Goal: Task Accomplishment & Management: Complete application form

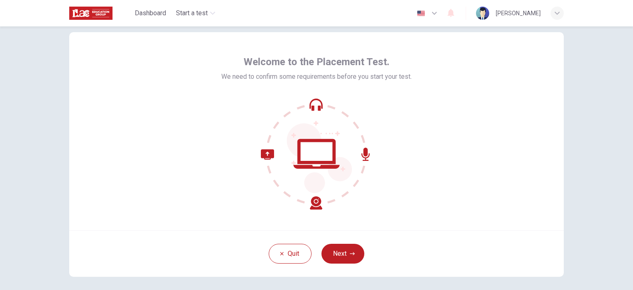
scroll to position [41, 0]
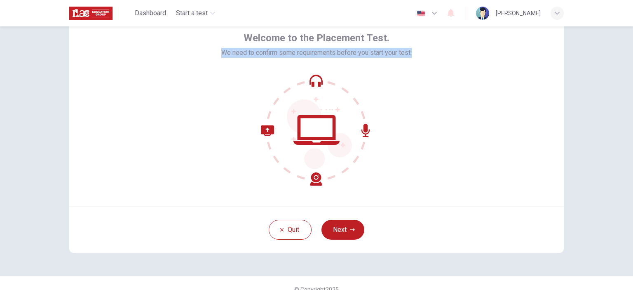
drag, startPoint x: 218, startPoint y: 53, endPoint x: 389, endPoint y: 52, distance: 170.2
click at [438, 56] on div "Welcome to the Placement Test. We need to confirm some requirements before you …" at bounding box center [316, 107] width 495 height 198
click at [409, 113] on div at bounding box center [316, 129] width 190 height 111
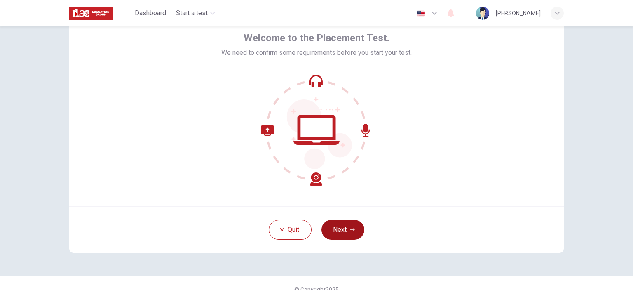
click at [335, 227] on button "Next" at bounding box center [342, 230] width 43 height 20
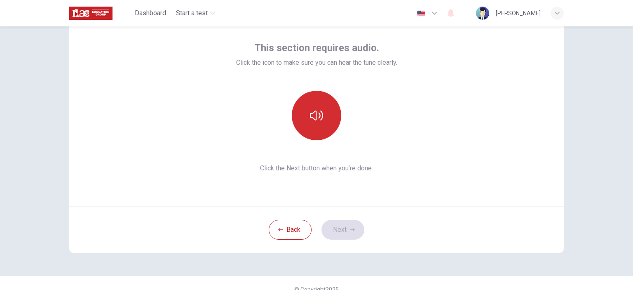
click at [314, 117] on icon "button" at bounding box center [316, 115] width 13 height 10
click at [324, 114] on button "button" at bounding box center [316, 115] width 49 height 49
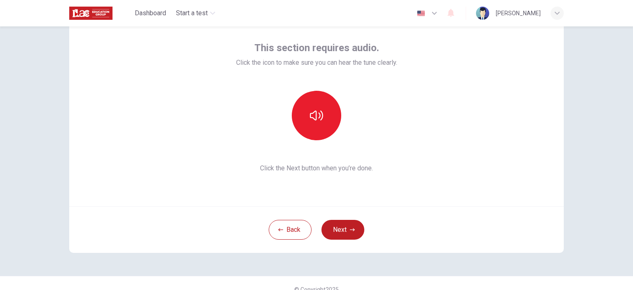
click at [310, 115] on icon "button" at bounding box center [316, 115] width 13 height 13
click at [354, 225] on button "Next" at bounding box center [342, 230] width 43 height 20
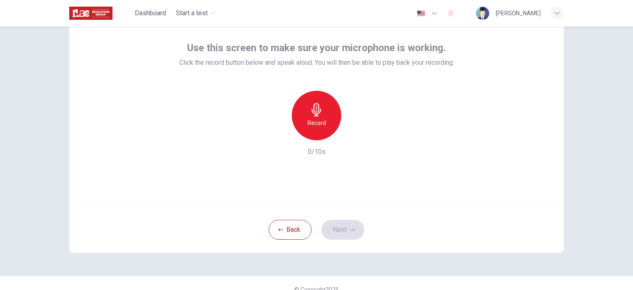
click at [323, 114] on div "Record" at bounding box center [316, 115] width 49 height 49
click at [321, 117] on div "Stop" at bounding box center [316, 115] width 49 height 49
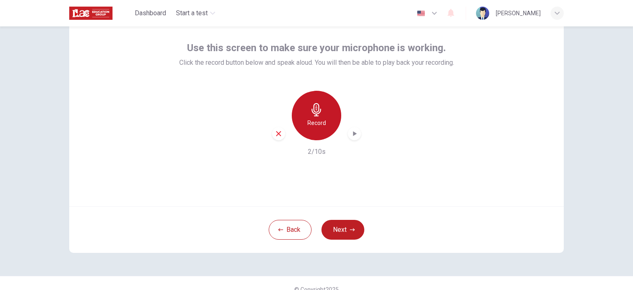
click at [321, 113] on div "Record" at bounding box center [316, 115] width 49 height 49
click at [325, 115] on div "Stop" at bounding box center [316, 115] width 49 height 49
click at [353, 132] on icon "button" at bounding box center [355, 133] width 4 height 5
click at [315, 117] on div "Record" at bounding box center [316, 115] width 49 height 49
click at [318, 118] on h6 "Stop" at bounding box center [316, 123] width 12 height 10
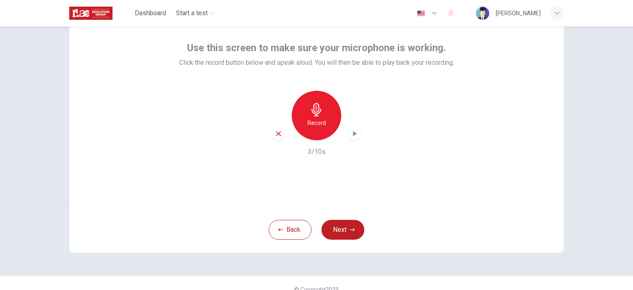
click at [350, 133] on icon "button" at bounding box center [354, 133] width 8 height 8
click at [353, 134] on icon "button" at bounding box center [355, 133] width 4 height 5
click at [347, 223] on button "Next" at bounding box center [342, 230] width 43 height 20
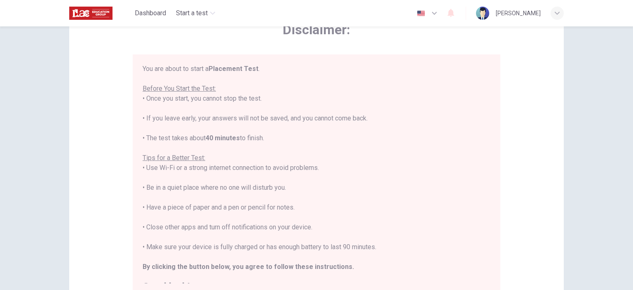
scroll to position [0, 0]
click at [374, 94] on div "You are about to start a Placement Test . Before You Start the Test: • Once you…" at bounding box center [317, 178] width 348 height 228
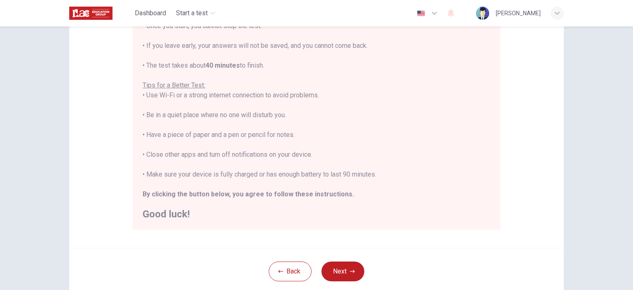
scroll to position [134, 0]
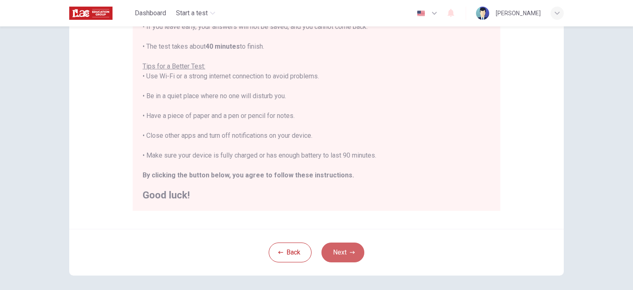
click at [348, 244] on button "Next" at bounding box center [342, 252] width 43 height 20
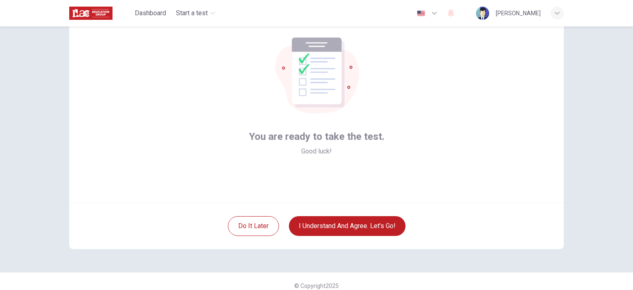
scroll to position [53, 0]
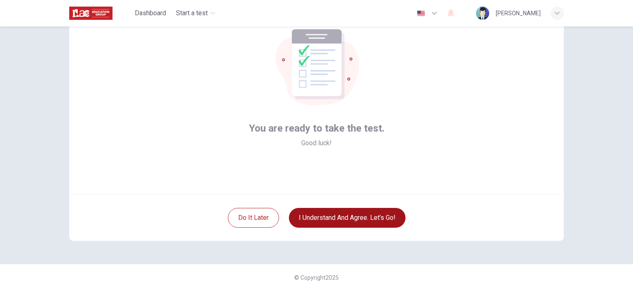
click at [351, 214] on button "I understand and agree. Let’s go!" at bounding box center [347, 218] width 117 height 20
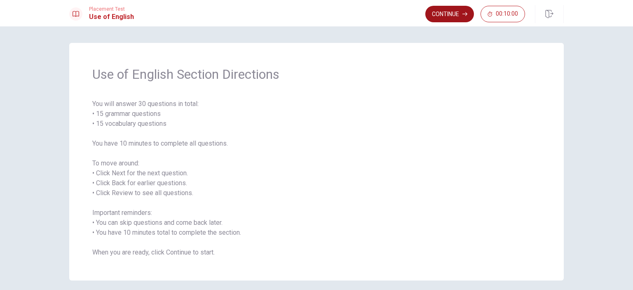
click at [460, 14] on button "Continue" at bounding box center [449, 14] width 49 height 16
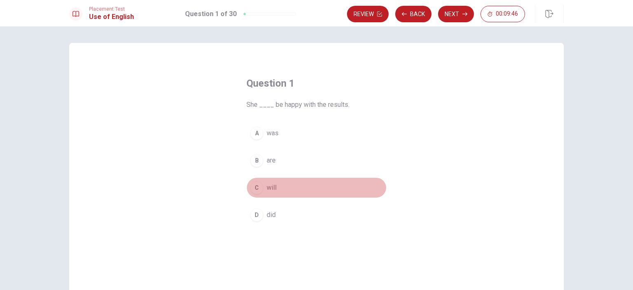
click at [267, 188] on span "will" at bounding box center [272, 188] width 10 height 10
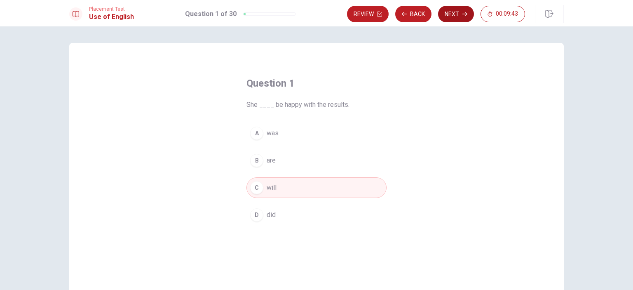
click at [457, 14] on button "Next" at bounding box center [456, 14] width 36 height 16
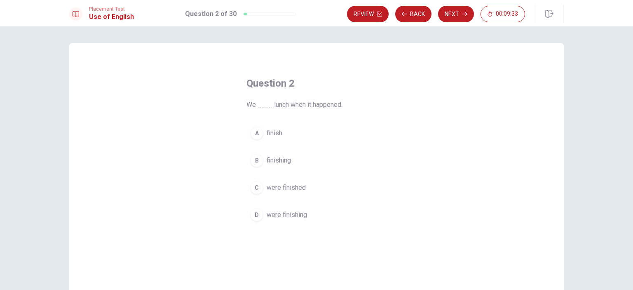
drag, startPoint x: 247, startPoint y: 105, endPoint x: 260, endPoint y: 106, distance: 13.2
click at [260, 106] on span "We ____ lunch when it happened." at bounding box center [316, 105] width 140 height 10
click at [277, 184] on span "were finished" at bounding box center [286, 188] width 39 height 10
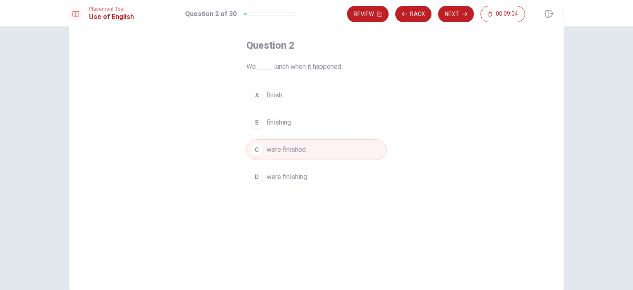
scroll to position [41, 0]
click at [270, 94] on span "finish" at bounding box center [275, 92] width 16 height 10
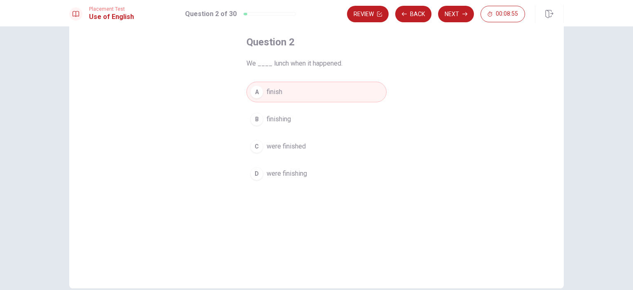
click at [279, 116] on span "finishing" at bounding box center [279, 119] width 24 height 10
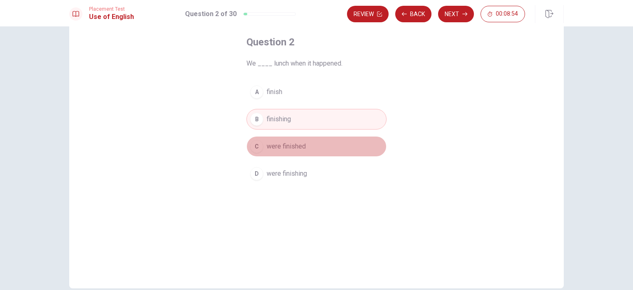
click at [286, 145] on span "were finished" at bounding box center [286, 146] width 39 height 10
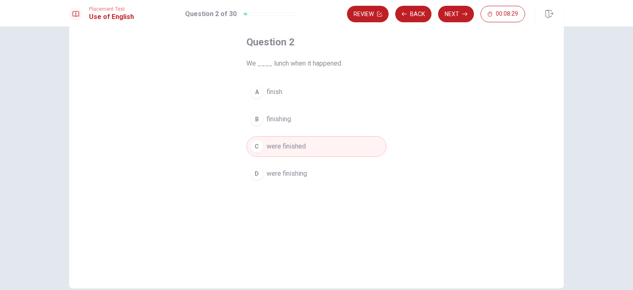
click at [295, 174] on span "were finishing" at bounding box center [287, 174] width 40 height 10
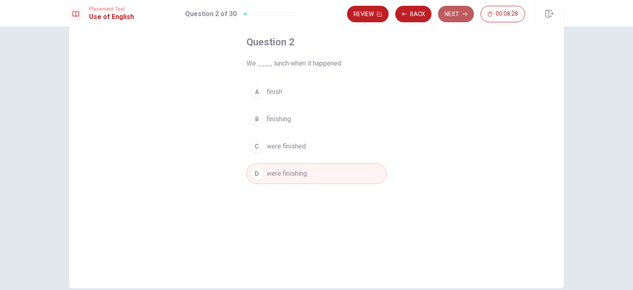
click at [451, 15] on button "Next" at bounding box center [456, 14] width 36 height 16
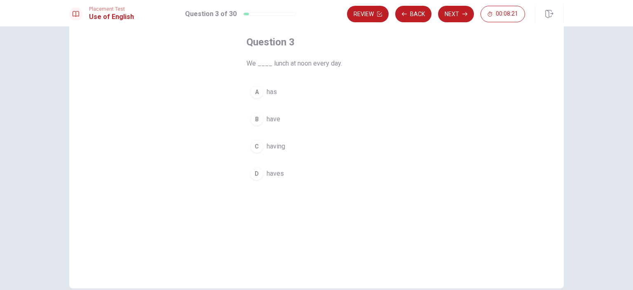
click at [274, 122] on span "have" at bounding box center [274, 119] width 14 height 10
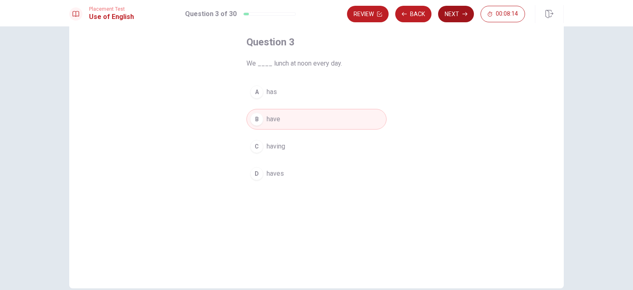
click at [455, 16] on button "Next" at bounding box center [456, 14] width 36 height 16
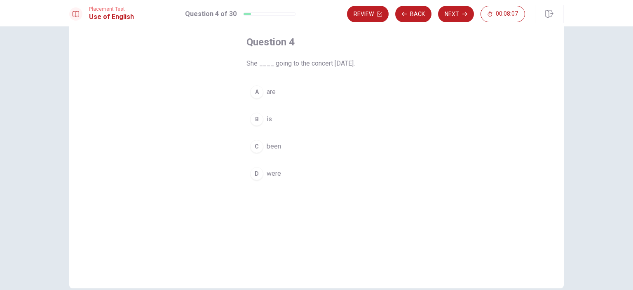
click at [267, 120] on span "is" at bounding box center [269, 119] width 5 height 10
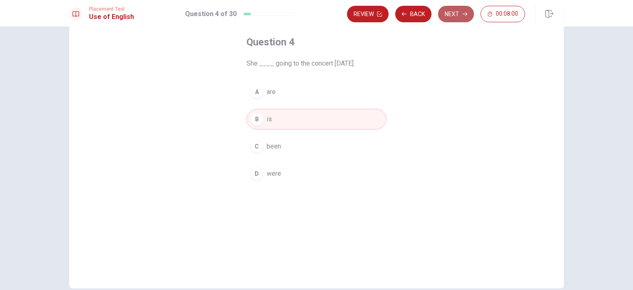
click at [457, 17] on button "Next" at bounding box center [456, 14] width 36 height 16
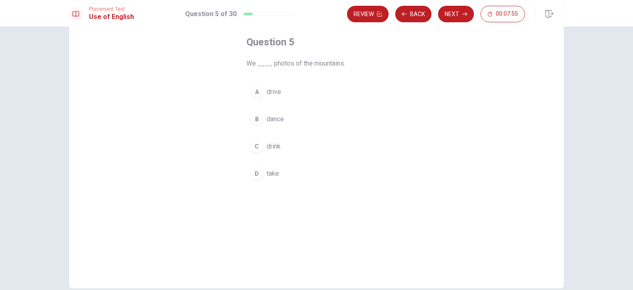
click at [271, 170] on span "take" at bounding box center [273, 174] width 12 height 10
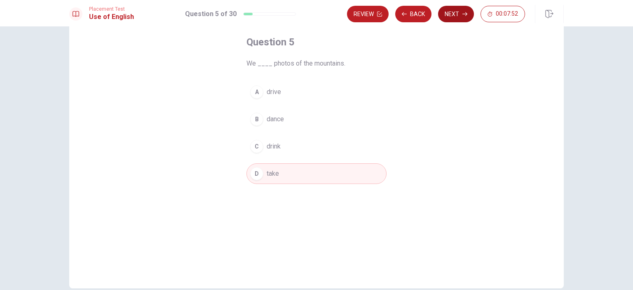
click at [454, 16] on button "Next" at bounding box center [456, 14] width 36 height 16
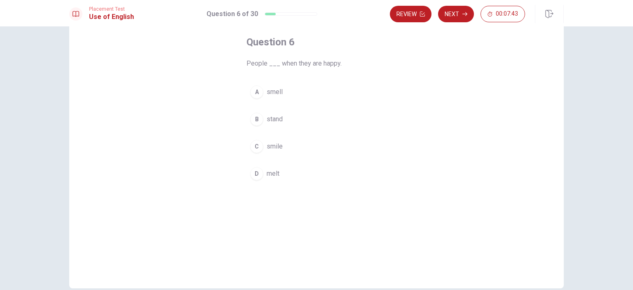
click at [278, 143] on span "smile" at bounding box center [275, 146] width 16 height 10
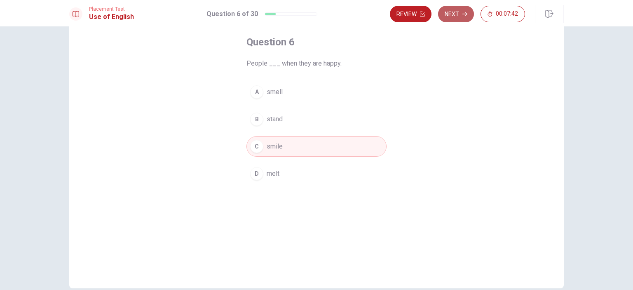
click at [458, 17] on button "Next" at bounding box center [456, 14] width 36 height 16
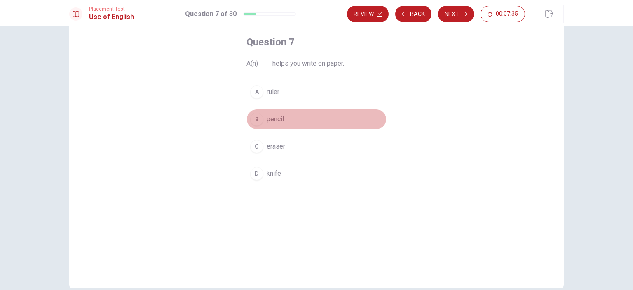
click at [279, 121] on span "pencil" at bounding box center [275, 119] width 17 height 10
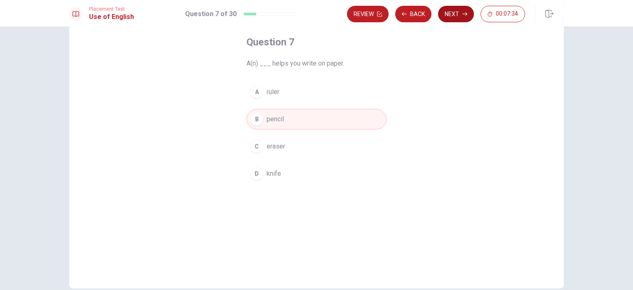
click at [458, 16] on button "Next" at bounding box center [456, 14] width 36 height 16
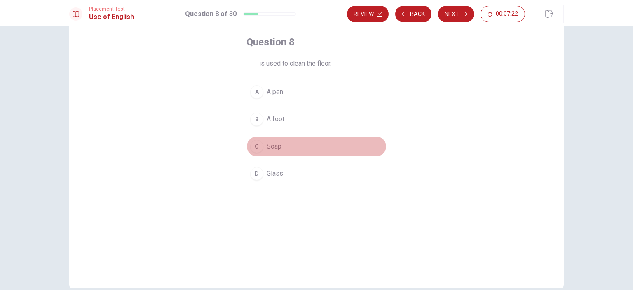
click at [279, 143] on span "Soap" at bounding box center [274, 146] width 15 height 10
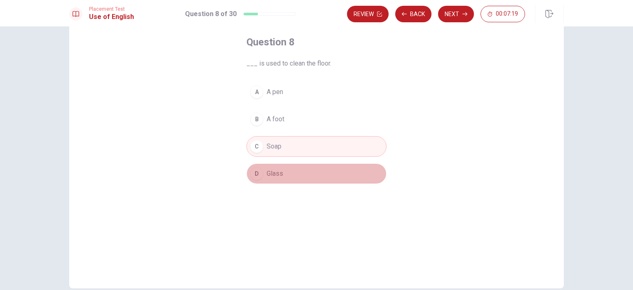
click at [275, 169] on span "Glass" at bounding box center [275, 174] width 16 height 10
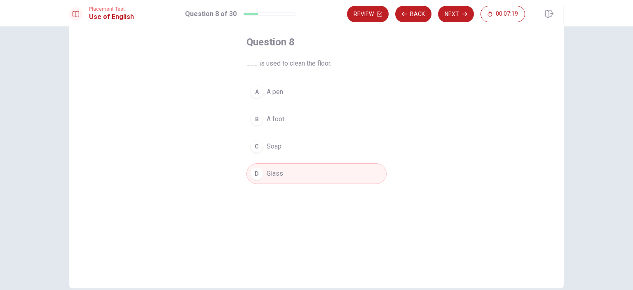
click at [279, 141] on span "Soap" at bounding box center [274, 146] width 15 height 10
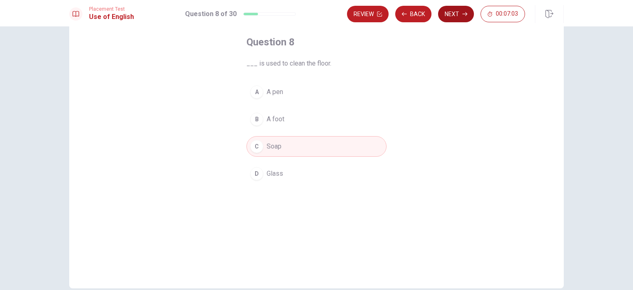
click at [453, 16] on button "Next" at bounding box center [456, 14] width 36 height 16
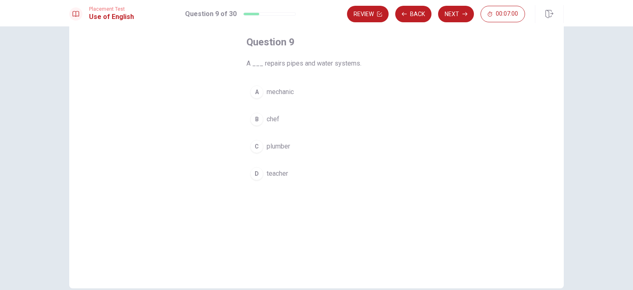
drag, startPoint x: 263, startPoint y: 65, endPoint x: 285, endPoint y: 63, distance: 22.8
click at [285, 63] on span "A ___ repairs pipes and water systems." at bounding box center [316, 64] width 140 height 10
click at [279, 147] on span "plumber" at bounding box center [278, 146] width 23 height 10
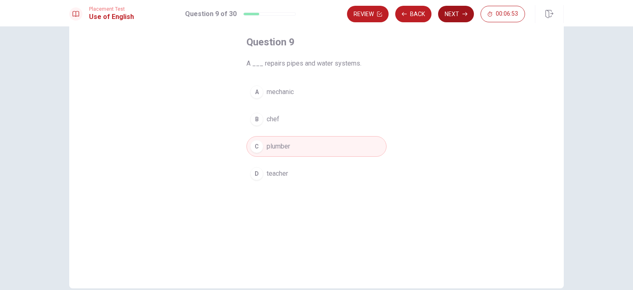
click at [455, 15] on button "Next" at bounding box center [456, 14] width 36 height 16
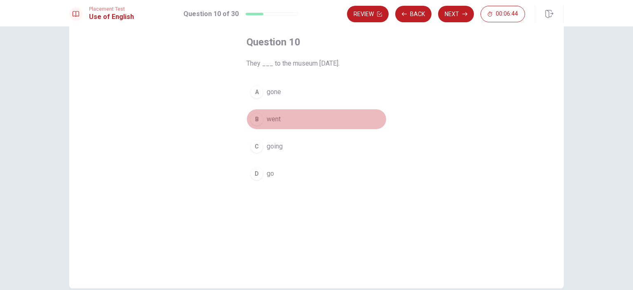
click at [276, 117] on span "went" at bounding box center [274, 119] width 14 height 10
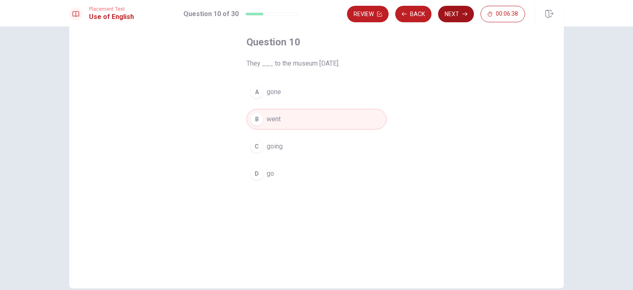
click at [444, 16] on button "Next" at bounding box center [456, 14] width 36 height 16
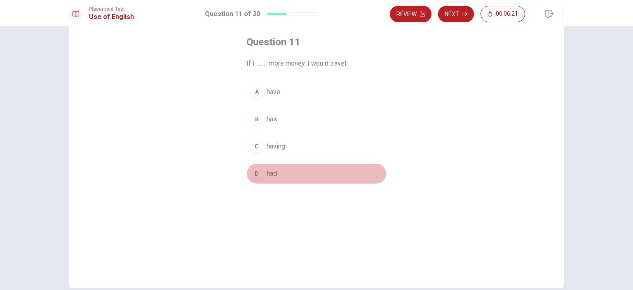
click at [270, 171] on span "had" at bounding box center [272, 174] width 10 height 10
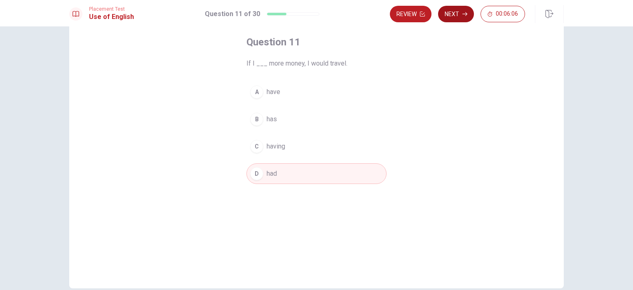
click at [452, 15] on button "Next" at bounding box center [456, 14] width 36 height 16
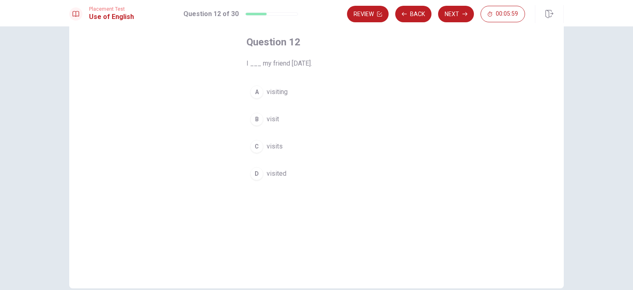
click at [273, 171] on span "visited" at bounding box center [277, 174] width 20 height 10
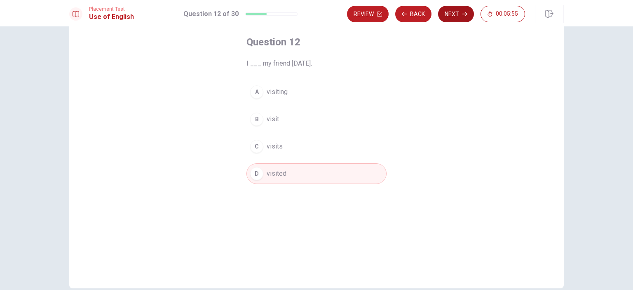
click at [453, 14] on button "Next" at bounding box center [456, 14] width 36 height 16
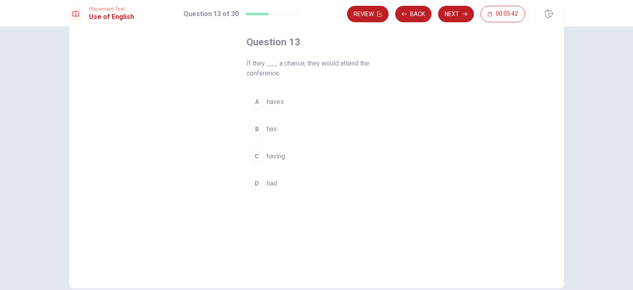
click at [269, 181] on span "had" at bounding box center [272, 183] width 10 height 10
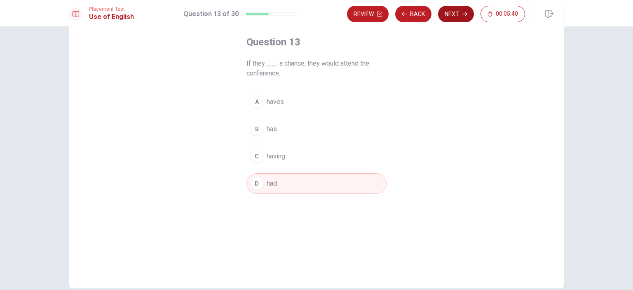
click at [461, 13] on button "Next" at bounding box center [456, 14] width 36 height 16
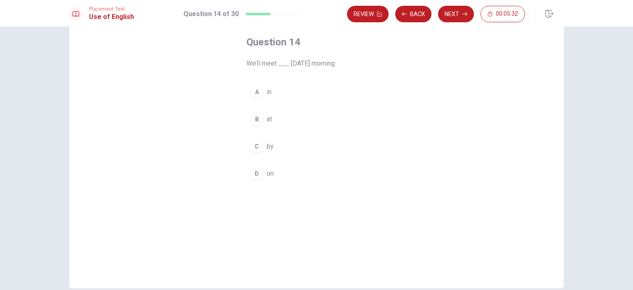
click at [267, 172] on span "on" at bounding box center [270, 174] width 7 height 10
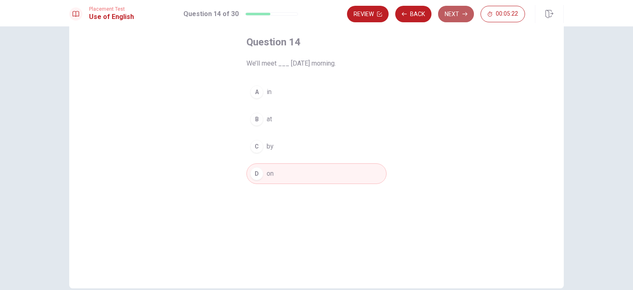
click at [452, 11] on button "Next" at bounding box center [456, 14] width 36 height 16
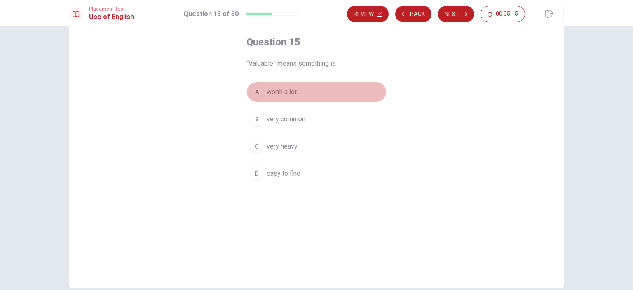
click at [292, 94] on span "worth a lot" at bounding box center [282, 92] width 30 height 10
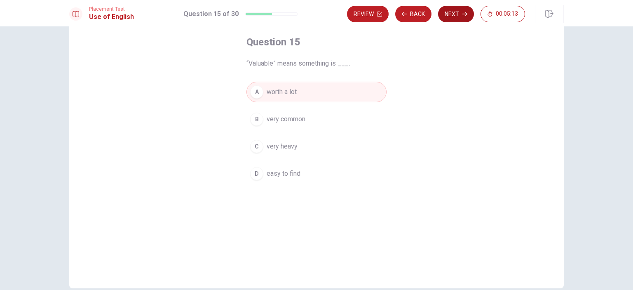
click at [450, 14] on button "Next" at bounding box center [456, 14] width 36 height 16
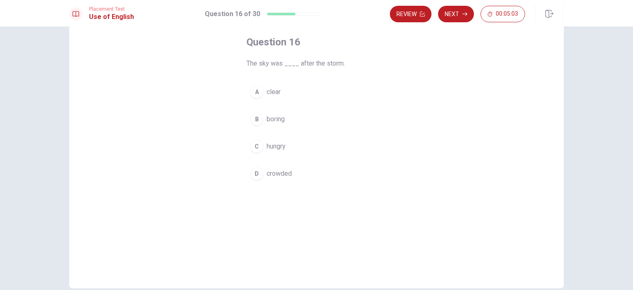
click at [277, 93] on span "clear" at bounding box center [274, 92] width 14 height 10
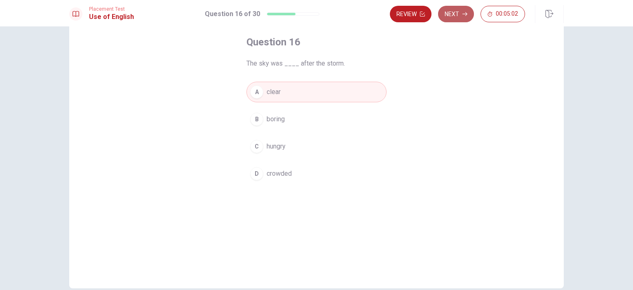
click at [453, 18] on button "Next" at bounding box center [456, 14] width 36 height 16
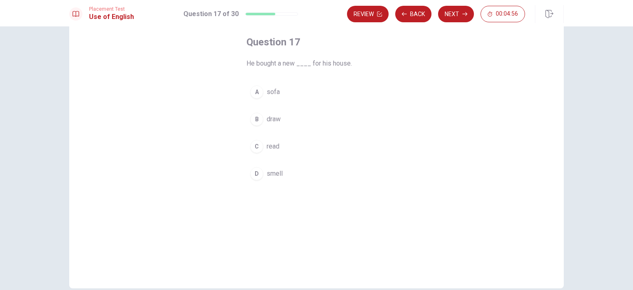
click at [269, 91] on span "sofa" at bounding box center [273, 92] width 13 height 10
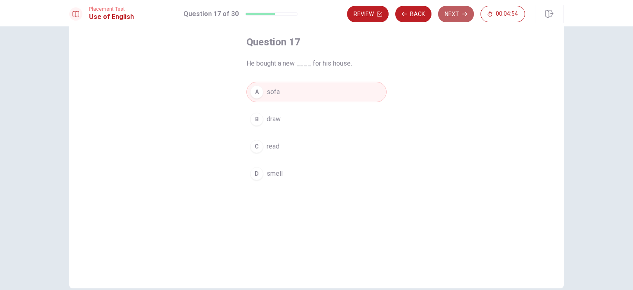
click at [458, 14] on button "Next" at bounding box center [456, 14] width 36 height 16
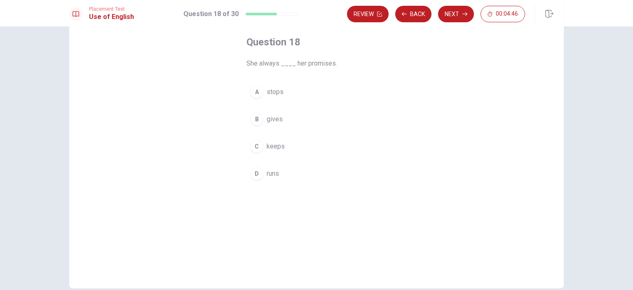
click at [276, 145] on span "keeps" at bounding box center [276, 146] width 18 height 10
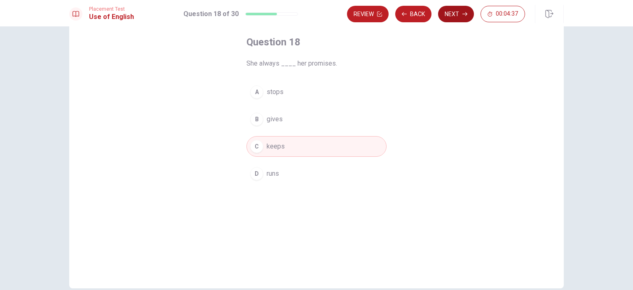
click at [453, 12] on button "Next" at bounding box center [456, 14] width 36 height 16
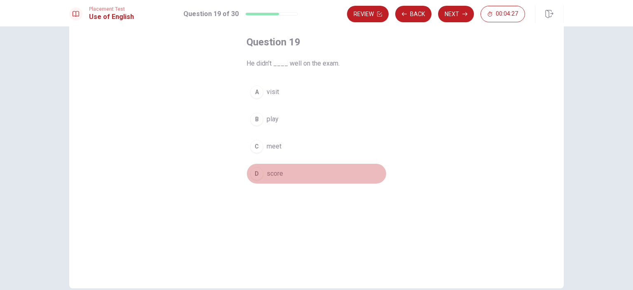
click at [276, 172] on span "score" at bounding box center [275, 174] width 16 height 10
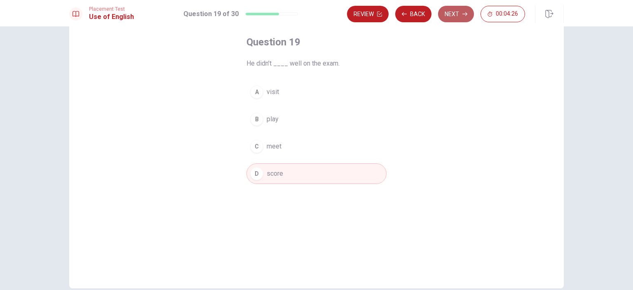
click at [457, 16] on button "Next" at bounding box center [456, 14] width 36 height 16
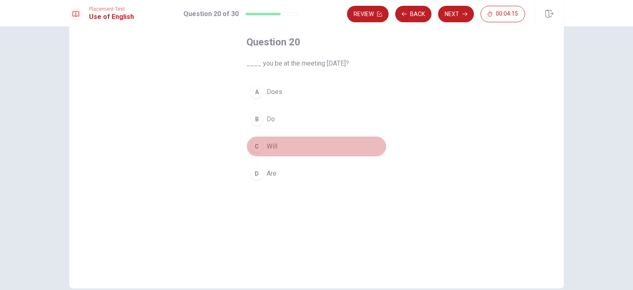
click at [270, 150] on span "Will" at bounding box center [272, 146] width 11 height 10
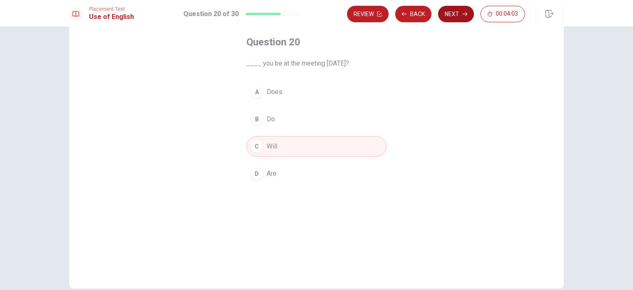
click at [448, 12] on button "Next" at bounding box center [456, 14] width 36 height 16
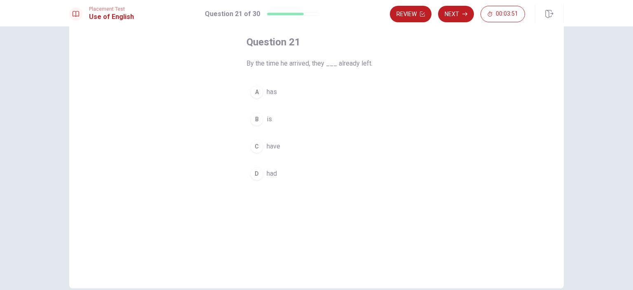
click at [272, 148] on span "have" at bounding box center [274, 146] width 14 height 10
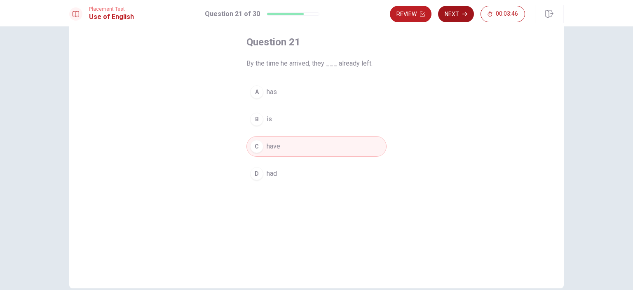
click at [458, 16] on button "Next" at bounding box center [456, 14] width 36 height 16
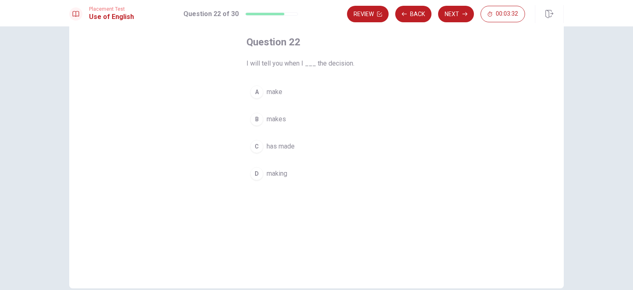
drag, startPoint x: 247, startPoint y: 63, endPoint x: 289, endPoint y: 64, distance: 41.2
click at [289, 64] on span "I will tell you when I ___ the decision." at bounding box center [316, 64] width 140 height 10
click at [274, 92] on span "make" at bounding box center [275, 92] width 16 height 10
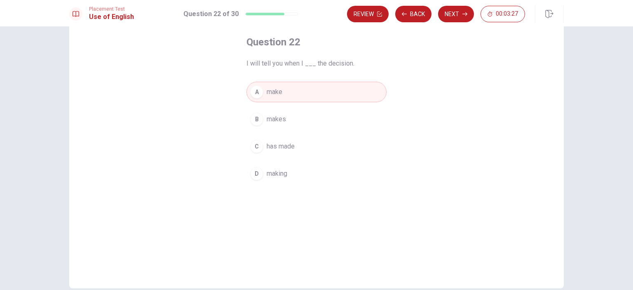
click at [285, 117] on button "B makes" at bounding box center [316, 119] width 140 height 21
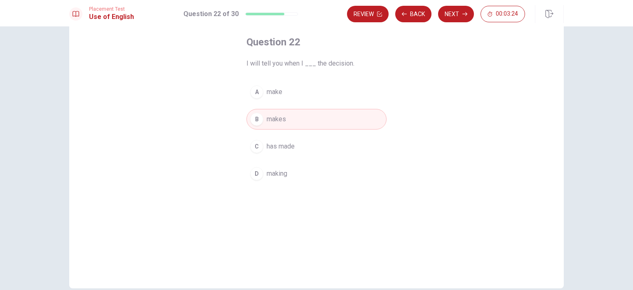
click at [290, 147] on span "has made" at bounding box center [281, 146] width 28 height 10
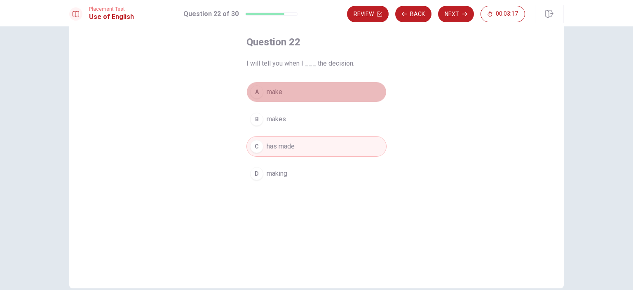
click at [278, 92] on span "make" at bounding box center [275, 92] width 16 height 10
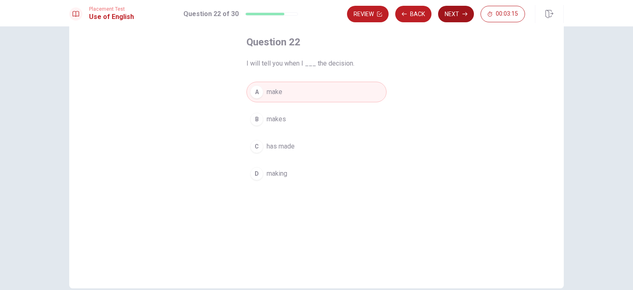
click at [458, 16] on button "Next" at bounding box center [456, 14] width 36 height 16
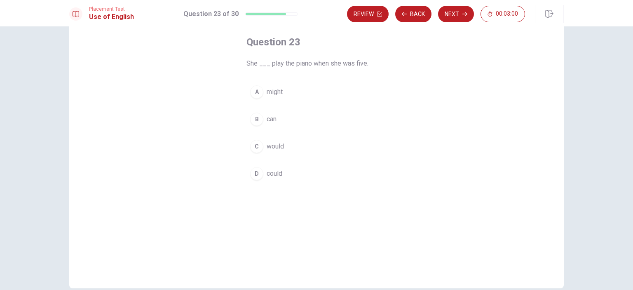
click at [270, 120] on span "can" at bounding box center [272, 119] width 10 height 10
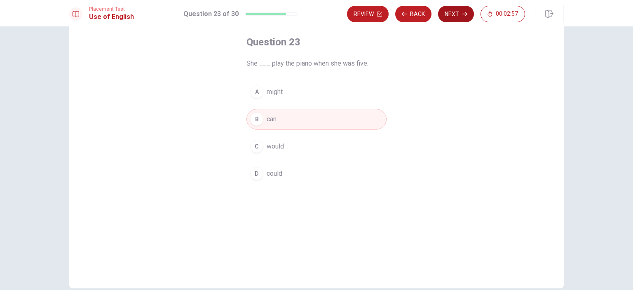
click at [460, 15] on button "Next" at bounding box center [456, 14] width 36 height 16
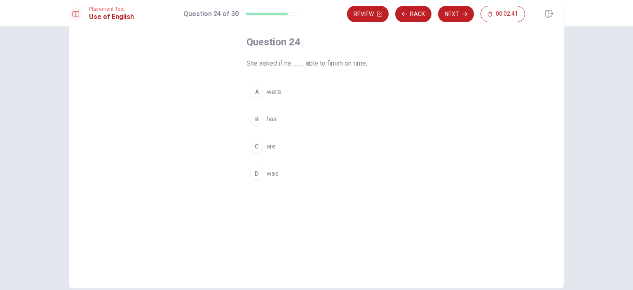
click at [270, 170] on span "was" at bounding box center [273, 174] width 12 height 10
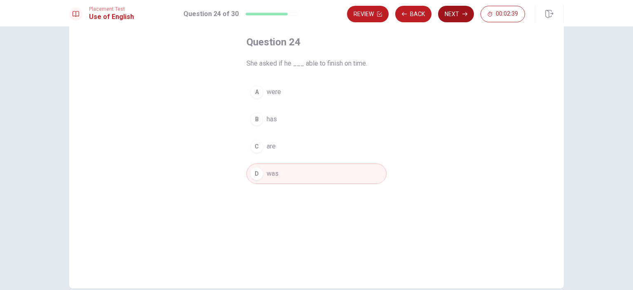
click at [453, 14] on button "Next" at bounding box center [456, 14] width 36 height 16
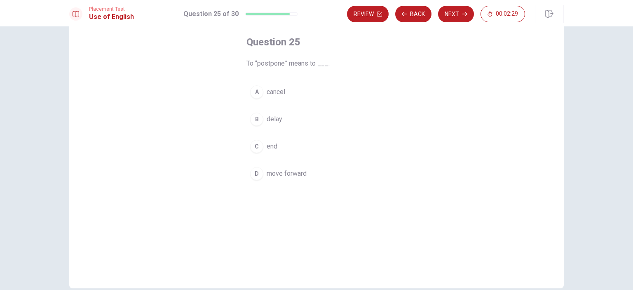
drag, startPoint x: 256, startPoint y: 64, endPoint x: 279, endPoint y: 64, distance: 23.1
click at [279, 64] on span "To “postpone” means to ___." at bounding box center [316, 64] width 140 height 10
drag, startPoint x: 264, startPoint y: 64, endPoint x: 282, endPoint y: 64, distance: 18.1
click at [282, 64] on span "To “postpone” means to ___." at bounding box center [316, 64] width 140 height 10
click at [272, 148] on span "end" at bounding box center [272, 146] width 11 height 10
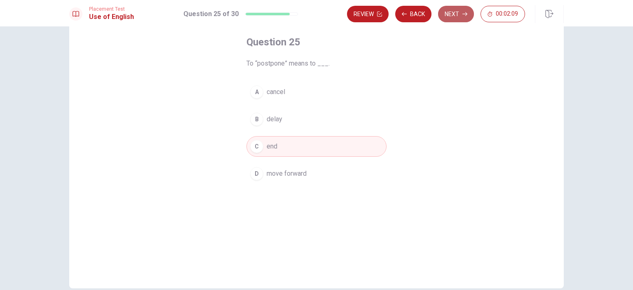
click at [447, 14] on button "Next" at bounding box center [456, 14] width 36 height 16
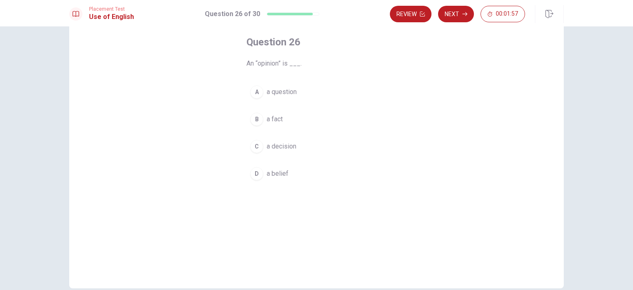
drag, startPoint x: 259, startPoint y: 63, endPoint x: 275, endPoint y: 63, distance: 16.5
click at [275, 63] on span "An “opinion” is ___." at bounding box center [316, 64] width 140 height 10
click at [282, 94] on span "a question" at bounding box center [282, 92] width 30 height 10
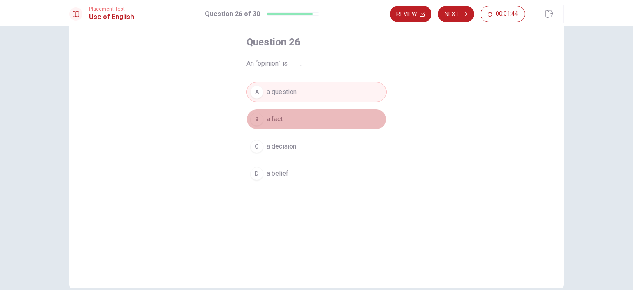
click at [282, 119] on button "B a fact" at bounding box center [316, 119] width 140 height 21
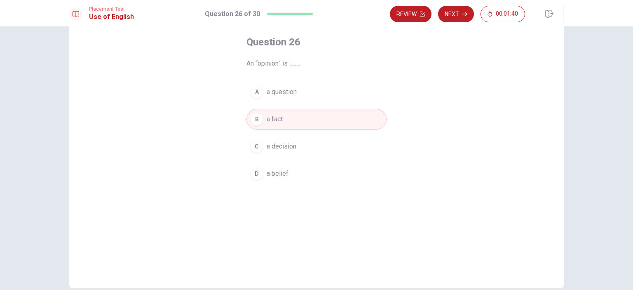
click at [286, 169] on button "D a belief" at bounding box center [316, 173] width 140 height 21
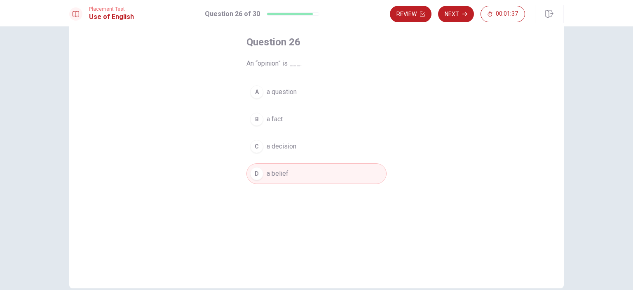
click at [297, 146] on button "C a decision" at bounding box center [316, 146] width 140 height 21
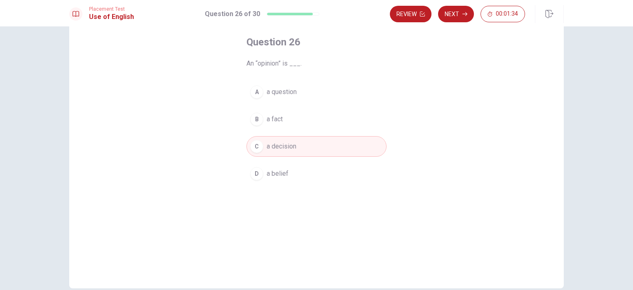
click at [293, 172] on button "D a belief" at bounding box center [316, 173] width 140 height 21
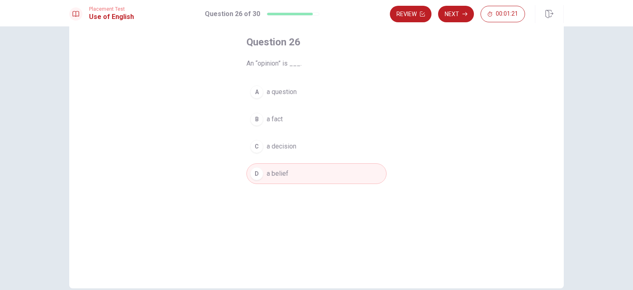
click at [316, 148] on button "C a decision" at bounding box center [316, 146] width 140 height 21
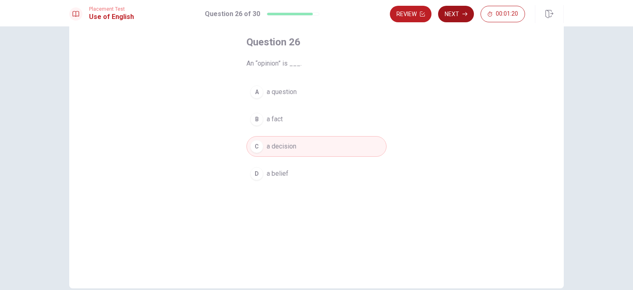
click at [467, 11] on button "Next" at bounding box center [456, 14] width 36 height 16
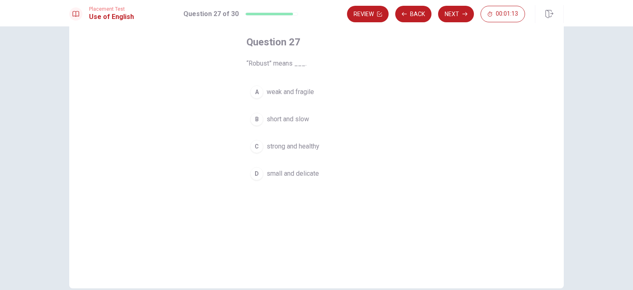
drag, startPoint x: 252, startPoint y: 66, endPoint x: 269, endPoint y: 65, distance: 16.5
click at [269, 65] on span "“Robust” means ___." at bounding box center [316, 64] width 140 height 10
click at [305, 92] on span "weak and fragile" at bounding box center [290, 92] width 47 height 10
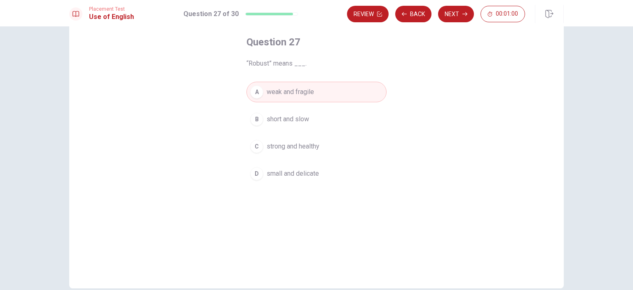
click at [310, 169] on span "small and delicate" at bounding box center [293, 174] width 52 height 10
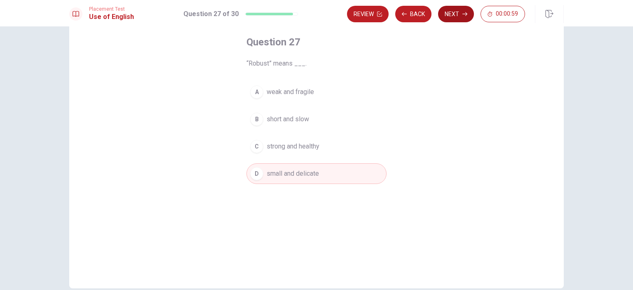
click at [451, 14] on button "Next" at bounding box center [456, 14] width 36 height 16
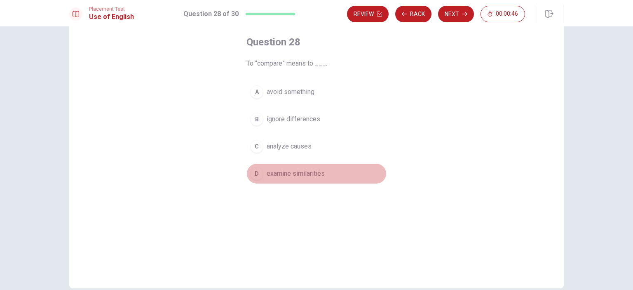
click at [309, 172] on span "examine similarities" at bounding box center [296, 174] width 58 height 10
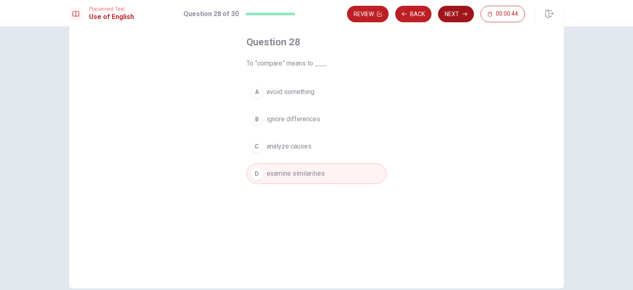
click at [457, 14] on button "Next" at bounding box center [456, 14] width 36 height 16
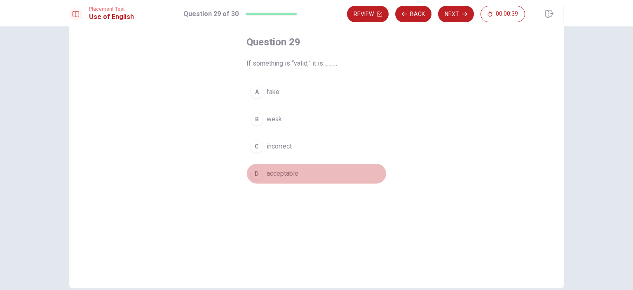
click at [285, 171] on span "acceptable" at bounding box center [283, 174] width 32 height 10
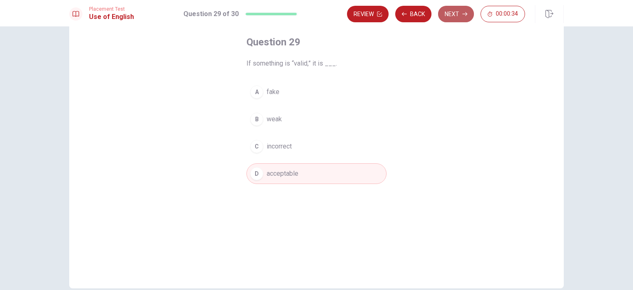
click at [457, 16] on button "Next" at bounding box center [456, 14] width 36 height 16
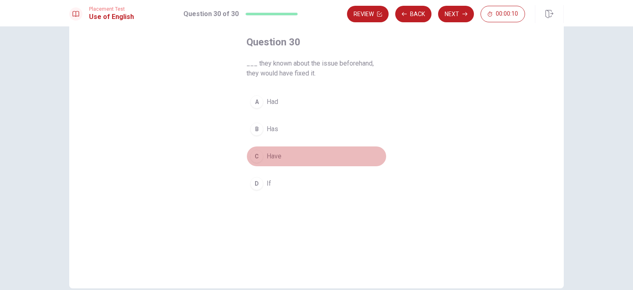
click at [274, 155] on span "Have" at bounding box center [274, 156] width 15 height 10
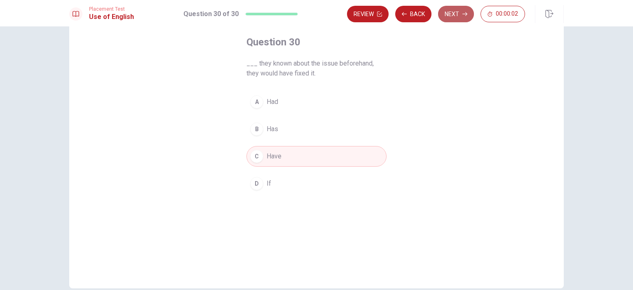
click at [459, 12] on button "Next" at bounding box center [456, 14] width 36 height 16
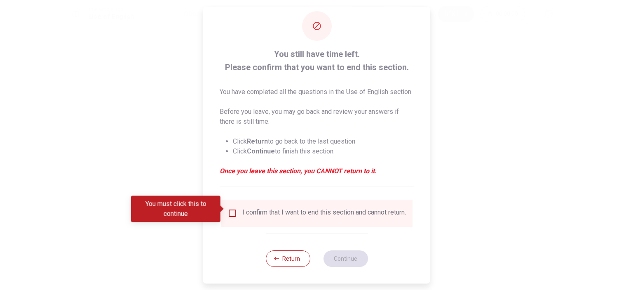
scroll to position [27, 0]
click at [232, 208] on input "You must click this to continue" at bounding box center [233, 213] width 10 height 10
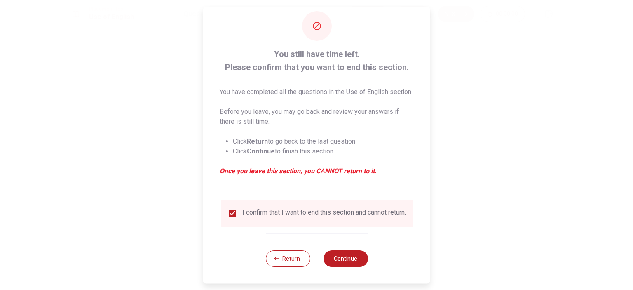
drag, startPoint x: 282, startPoint y: 36, endPoint x: 272, endPoint y: 68, distance: 33.6
click at [288, 58] on span "You still have time left. Please confirm that you want to end this section." at bounding box center [317, 60] width 194 height 26
click at [341, 251] on button "Continue" at bounding box center [345, 258] width 45 height 16
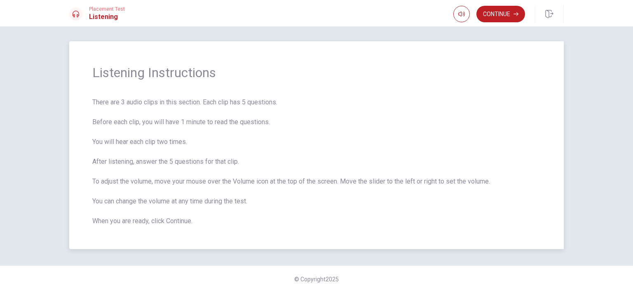
scroll to position [3, 0]
click at [462, 16] on icon "button" at bounding box center [461, 14] width 7 height 7
click at [498, 14] on button "Continue" at bounding box center [500, 14] width 49 height 16
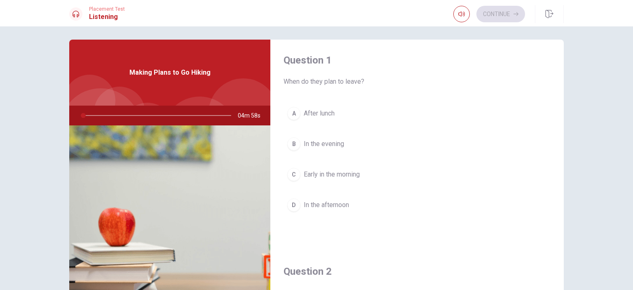
scroll to position [0, 0]
drag, startPoint x: 284, startPoint y: 85, endPoint x: 357, endPoint y: 84, distance: 72.1
click at [357, 84] on span "When do they plan to leave?" at bounding box center [417, 84] width 267 height 10
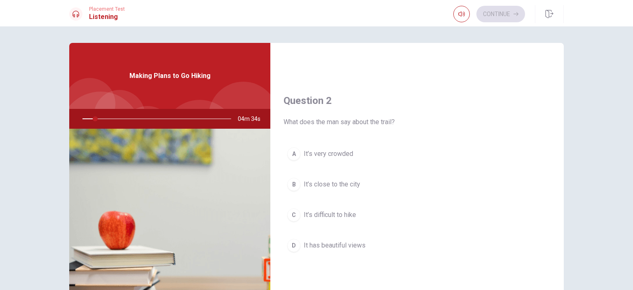
scroll to position [165, 0]
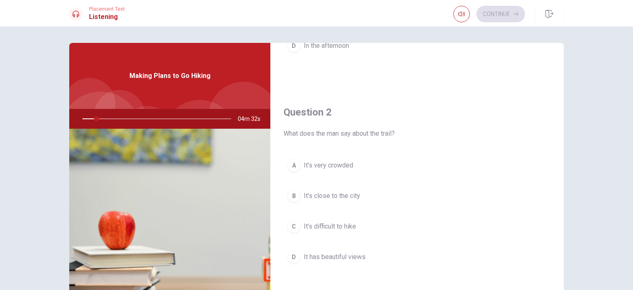
drag, startPoint x: 285, startPoint y: 133, endPoint x: 339, endPoint y: 133, distance: 54.0
click at [339, 133] on span "What does the man say about the trail?" at bounding box center [417, 134] width 267 height 10
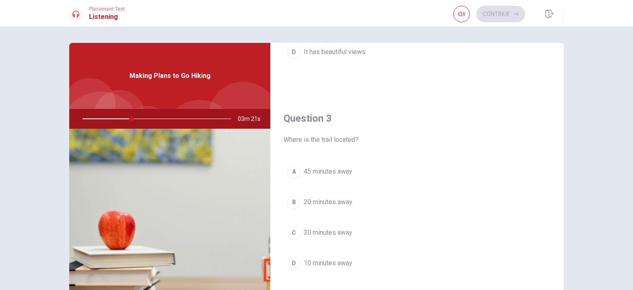
scroll to position [371, 0]
click at [326, 223] on button "C 30 minutes away" at bounding box center [417, 231] width 267 height 21
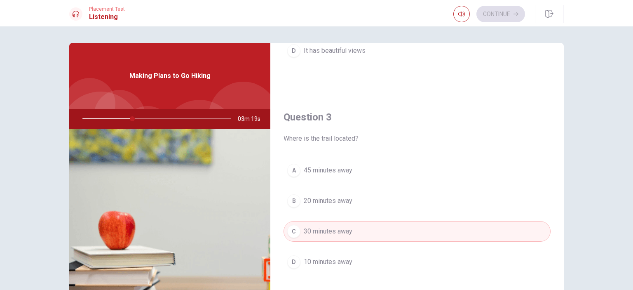
click at [323, 227] on span "30 minutes away" at bounding box center [328, 231] width 49 height 10
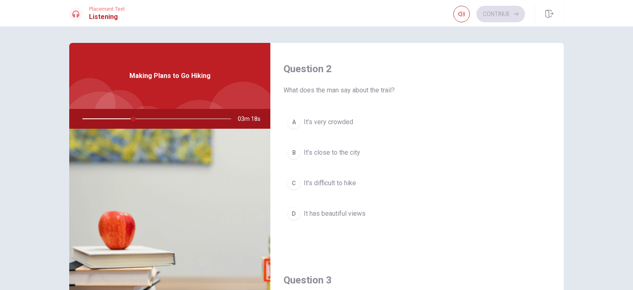
scroll to position [206, 0]
click at [349, 213] on span "It has beautiful views" at bounding box center [335, 216] width 62 height 10
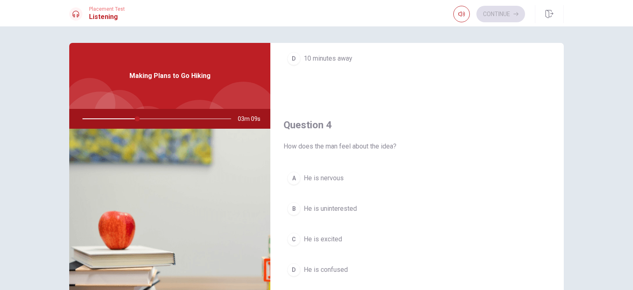
scroll to position [577, 0]
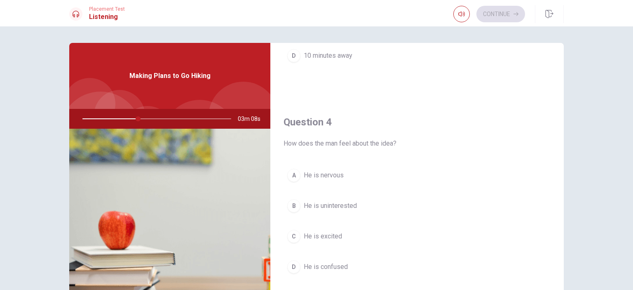
click at [333, 231] on span "He is excited" at bounding box center [323, 236] width 38 height 10
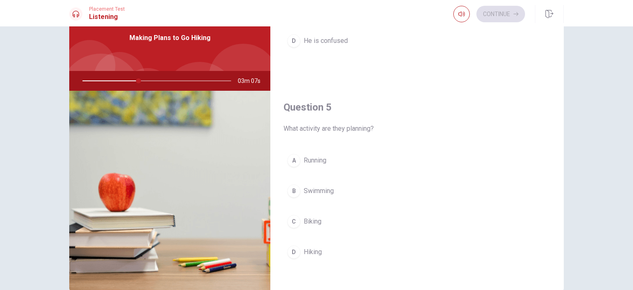
scroll to position [41, 0]
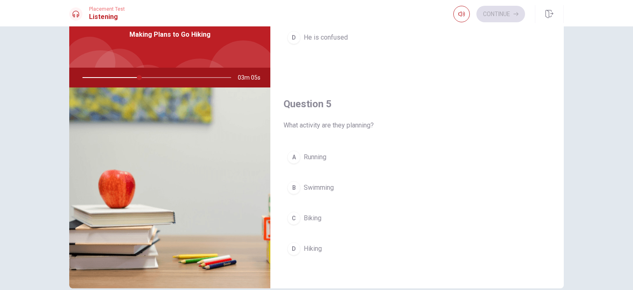
click at [304, 244] on span "Hiking" at bounding box center [313, 249] width 18 height 10
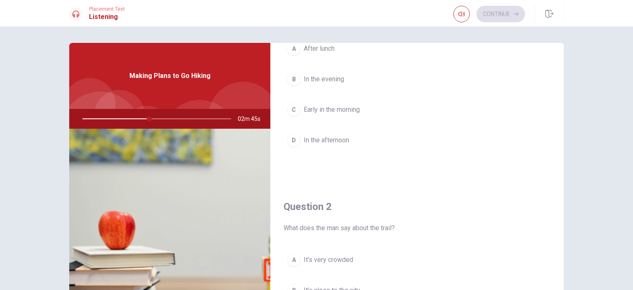
scroll to position [0, 0]
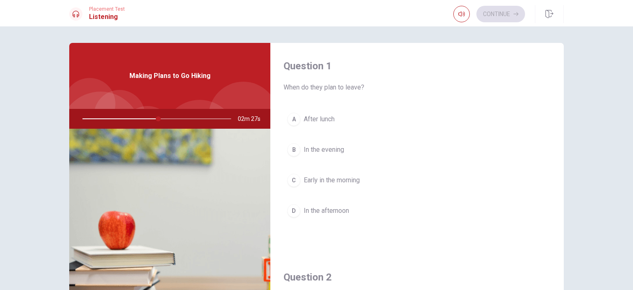
click at [330, 183] on span "Early in the morning" at bounding box center [332, 180] width 56 height 10
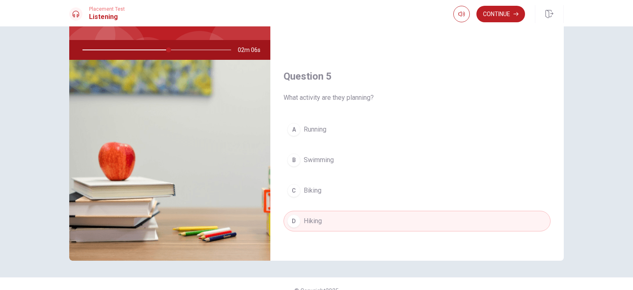
scroll to position [82, 0]
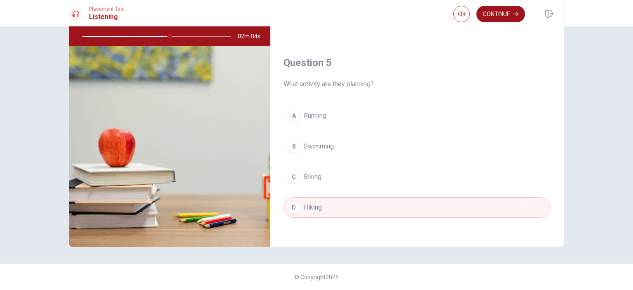
click at [509, 13] on button "Continue" at bounding box center [500, 14] width 49 height 16
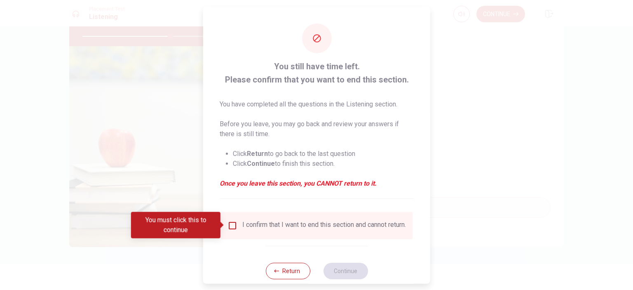
click at [242, 224] on div "I confirm that I want to end this section and cannot return." at bounding box center [324, 225] width 164 height 10
click at [234, 228] on input "You must click this to continue" at bounding box center [233, 225] width 10 height 10
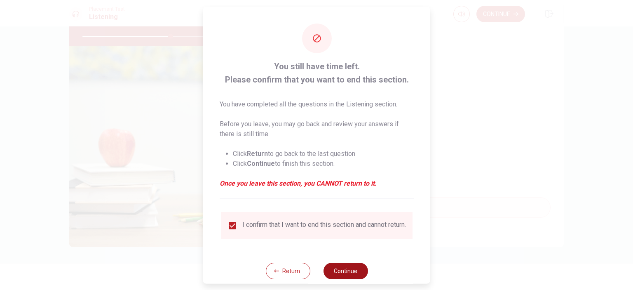
click at [342, 277] on button "Continue" at bounding box center [345, 270] width 45 height 16
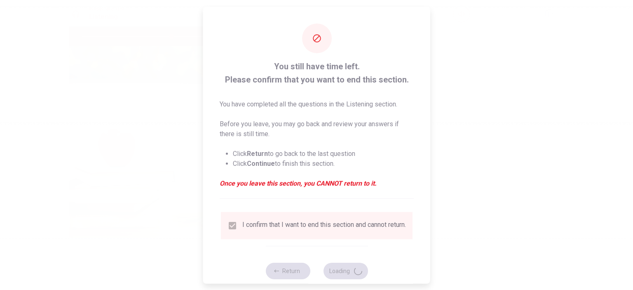
type input "60"
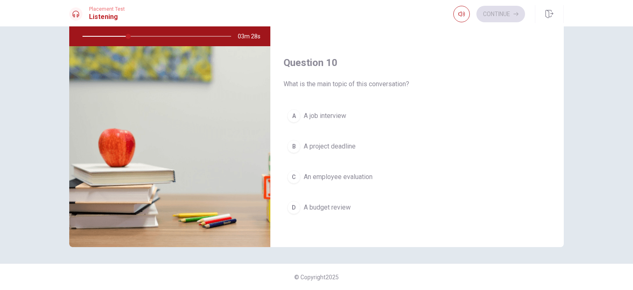
click at [358, 172] on span "An employee evaluation" at bounding box center [338, 177] width 69 height 10
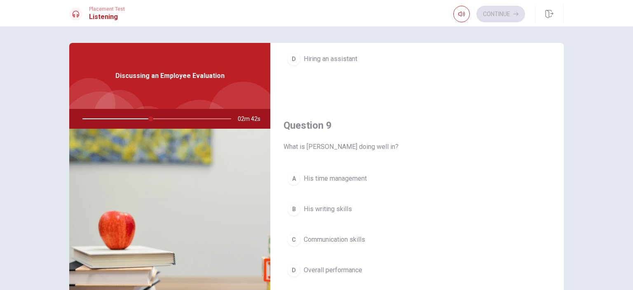
scroll to position [577, 0]
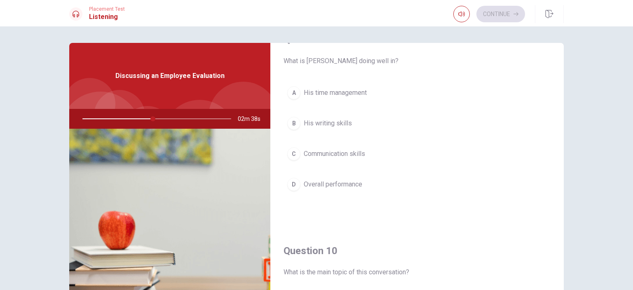
click at [338, 182] on span "Overall performance" at bounding box center [333, 184] width 59 height 10
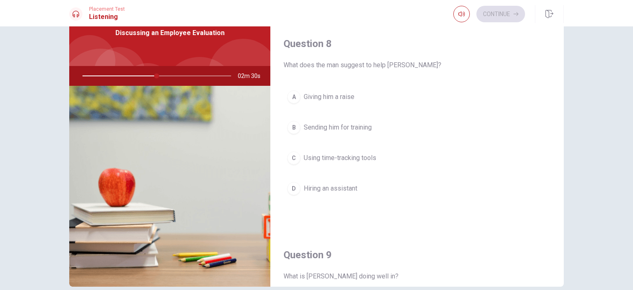
scroll to position [394, 0]
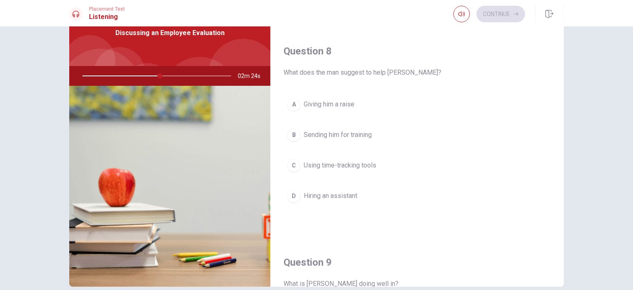
click at [355, 164] on span "Using time-tracking tools" at bounding box center [340, 165] width 73 height 10
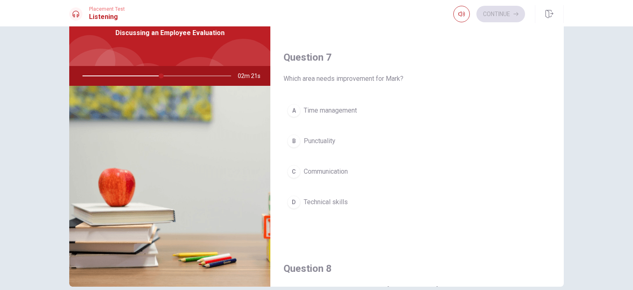
scroll to position [188, 0]
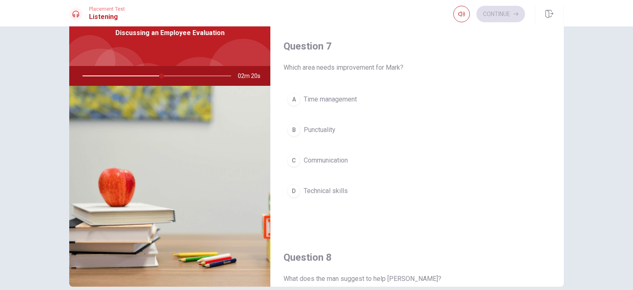
click at [345, 100] on span "Time management" at bounding box center [330, 99] width 53 height 10
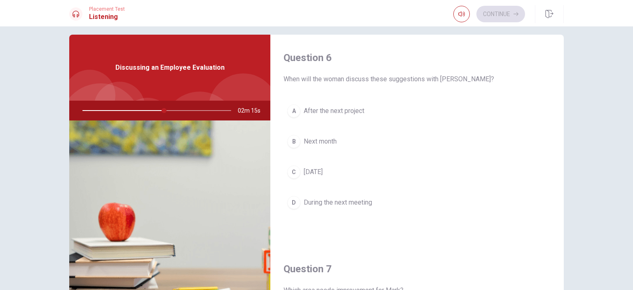
scroll to position [0, 0]
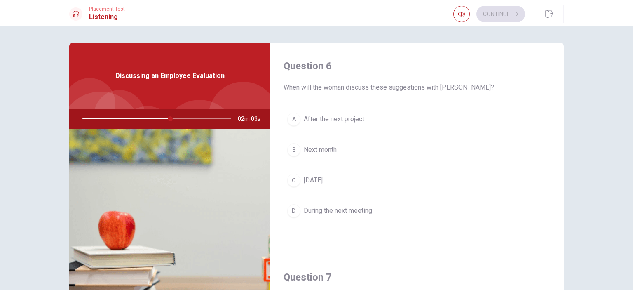
click at [348, 211] on span "During the next meeting" at bounding box center [338, 211] width 68 height 10
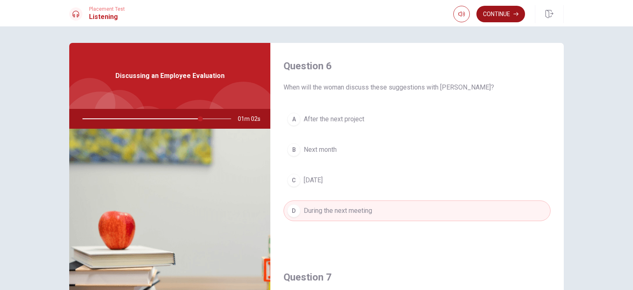
click at [504, 13] on button "Continue" at bounding box center [500, 14] width 49 height 16
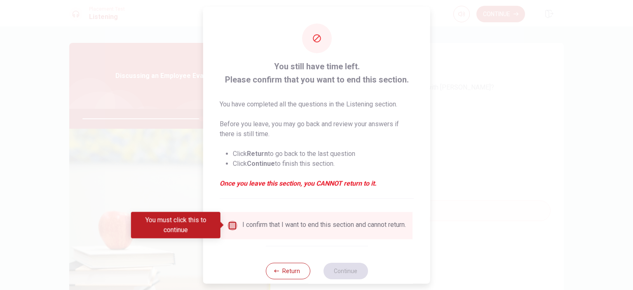
click at [235, 226] on input "You must click this to continue" at bounding box center [233, 225] width 10 height 10
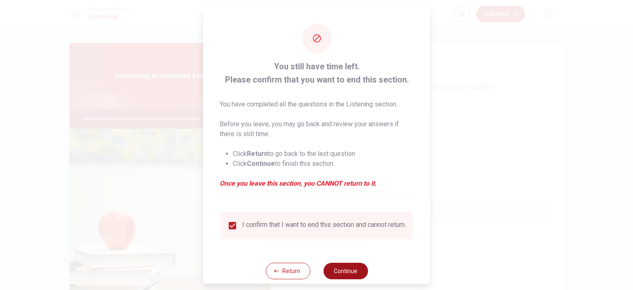
click at [345, 275] on button "Continue" at bounding box center [345, 270] width 45 height 16
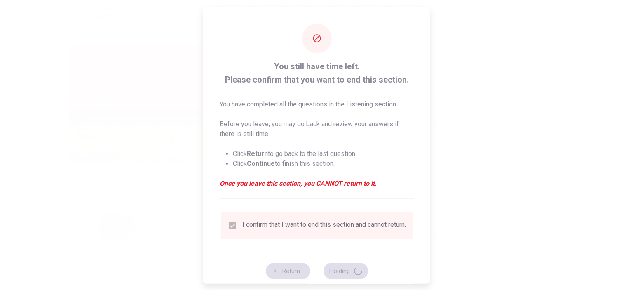
type input "81"
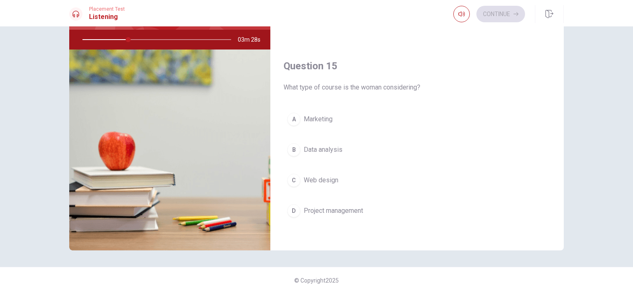
scroll to position [82, 0]
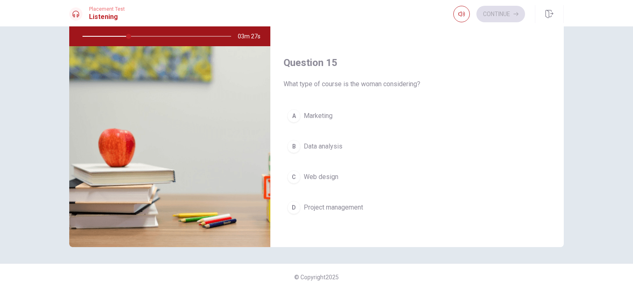
click at [329, 143] on span "Data analysis" at bounding box center [323, 146] width 39 height 10
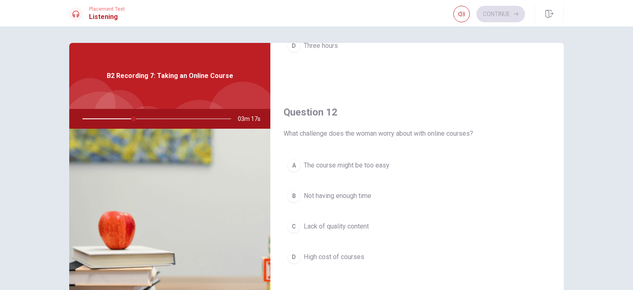
scroll to position [412, 0]
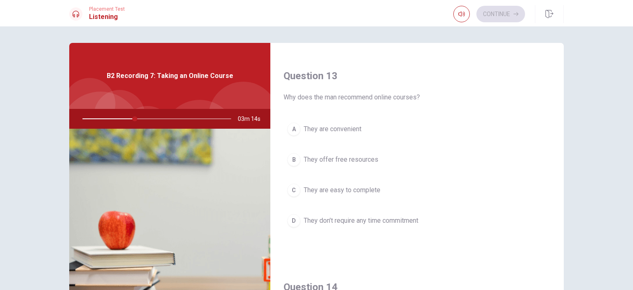
click at [356, 131] on span "They are convenient" at bounding box center [333, 129] width 58 height 10
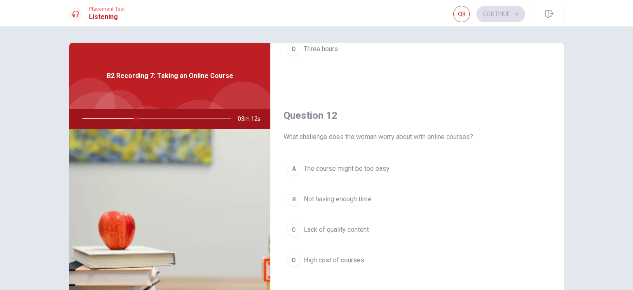
scroll to position [165, 0]
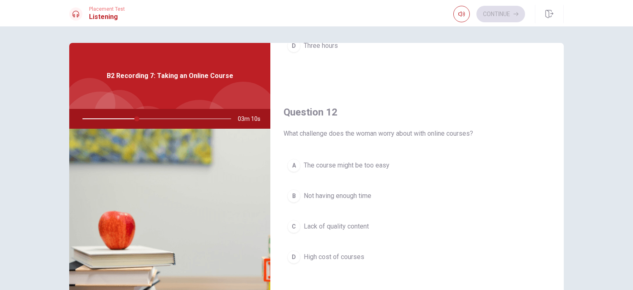
click at [366, 195] on span "Not having enough time" at bounding box center [338, 196] width 68 height 10
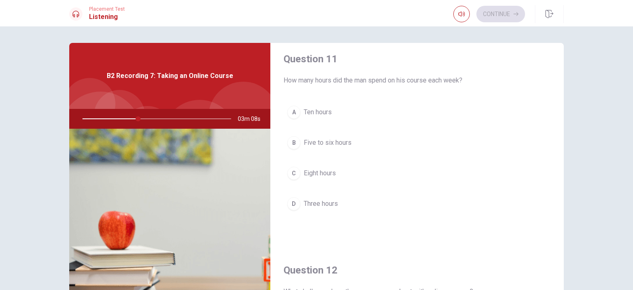
scroll to position [0, 0]
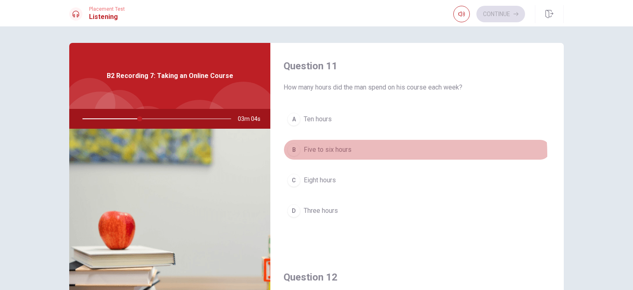
click at [371, 154] on button "B Five to six hours" at bounding box center [417, 149] width 267 height 21
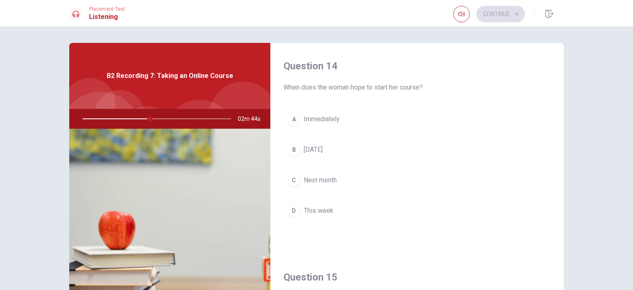
scroll to position [641, 0]
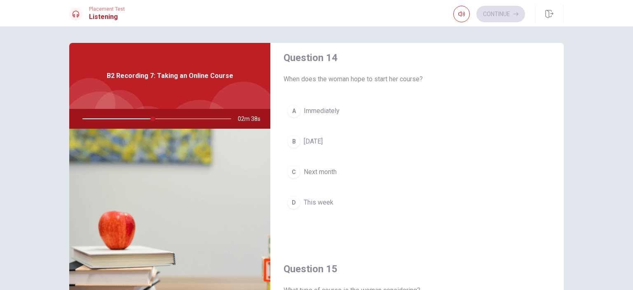
click at [345, 165] on button "C Next month" at bounding box center [417, 172] width 267 height 21
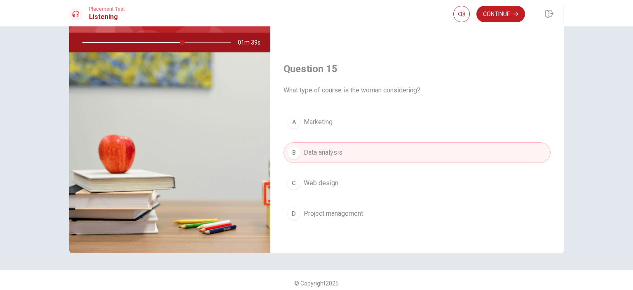
scroll to position [82, 0]
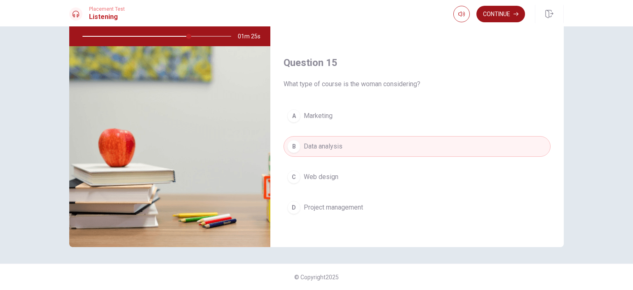
click at [504, 14] on button "Continue" at bounding box center [500, 14] width 49 height 16
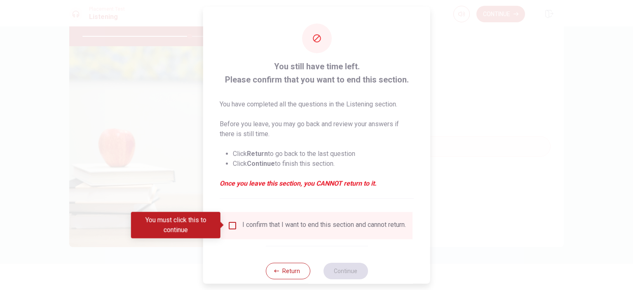
click at [232, 227] on input "You must click this to continue" at bounding box center [233, 225] width 10 height 10
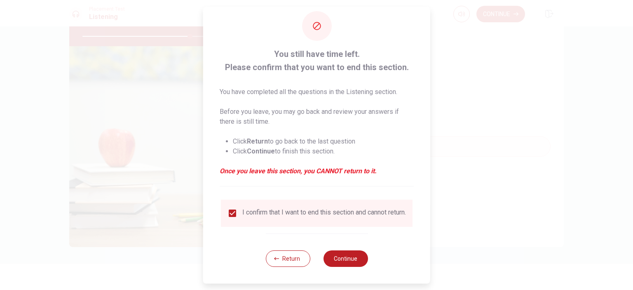
scroll to position [17, 0]
click at [346, 255] on button "Continue" at bounding box center [345, 258] width 45 height 16
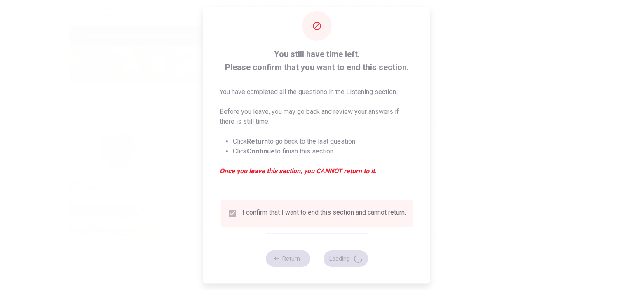
type input "74"
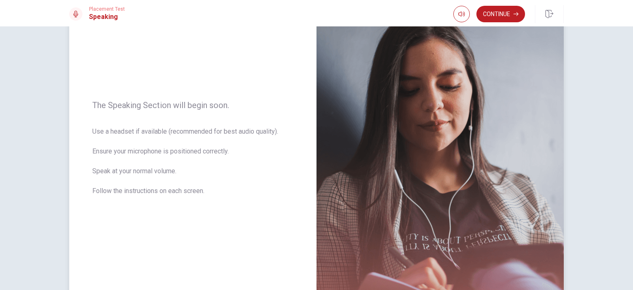
scroll to position [73, 0]
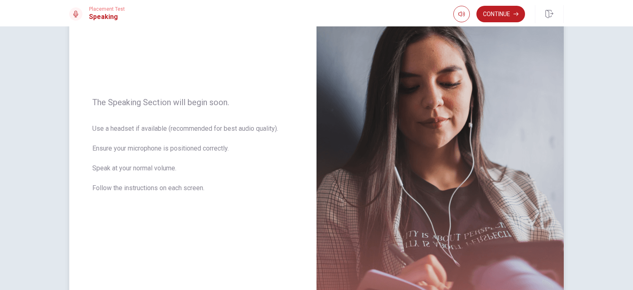
drag, startPoint x: 108, startPoint y: 129, endPoint x: 141, endPoint y: 127, distance: 33.4
click at [141, 127] on span "Use a headset if available (recommended for best audio quality). Ensure your mi…" at bounding box center [192, 163] width 201 height 79
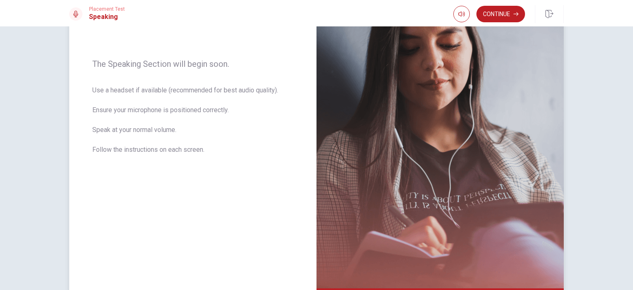
scroll to position [0, 0]
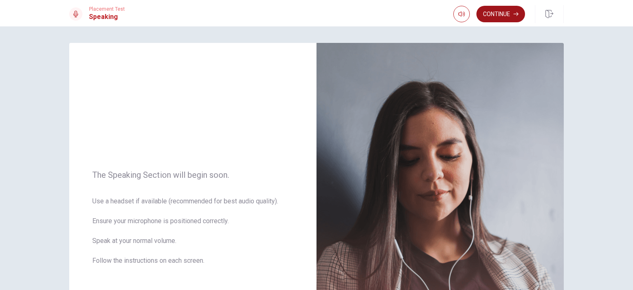
click at [513, 14] on button "Continue" at bounding box center [500, 14] width 49 height 16
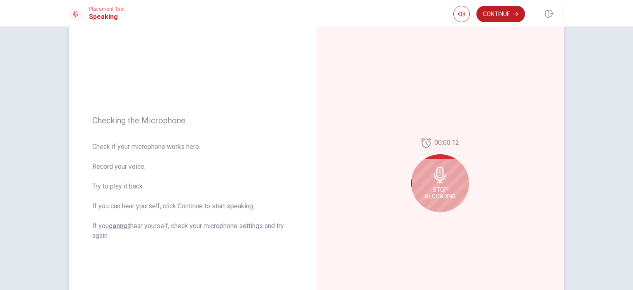
scroll to position [41, 0]
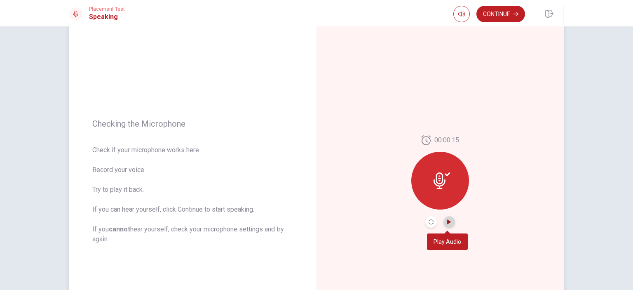
click at [448, 221] on icon "Play Audio" at bounding box center [449, 221] width 5 height 5
click at [429, 222] on icon "Record Again" at bounding box center [431, 221] width 5 height 5
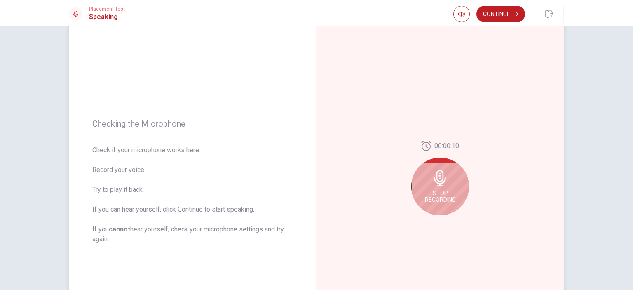
click at [448, 196] on span "Stop Recording" at bounding box center [440, 196] width 31 height 13
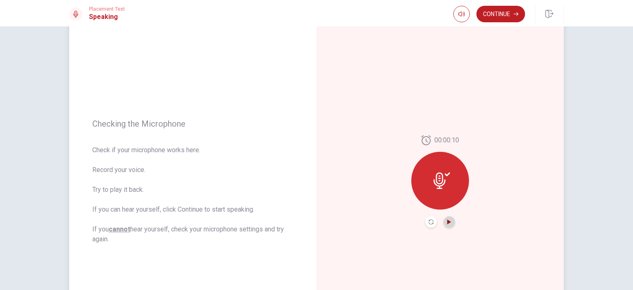
click at [448, 224] on icon "Play Audio" at bounding box center [449, 221] width 5 height 5
click at [429, 222] on icon "Record Again" at bounding box center [431, 221] width 5 height 5
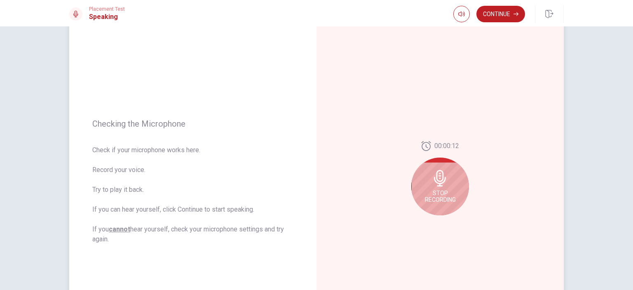
click at [443, 200] on span "Stop Recording" at bounding box center [440, 196] width 31 height 13
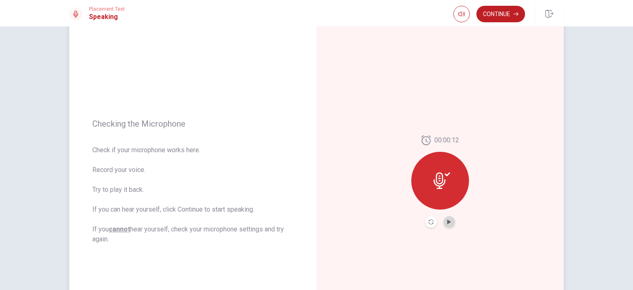
click at [450, 224] on button "Play Audio" at bounding box center [449, 222] width 12 height 12
click at [429, 222] on icon "Record Again" at bounding box center [431, 221] width 5 height 5
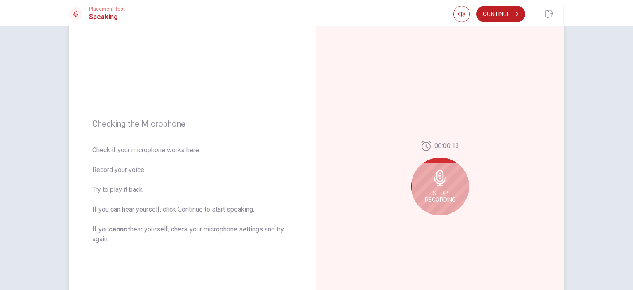
click at [446, 192] on span "Stop Recording" at bounding box center [440, 196] width 31 height 13
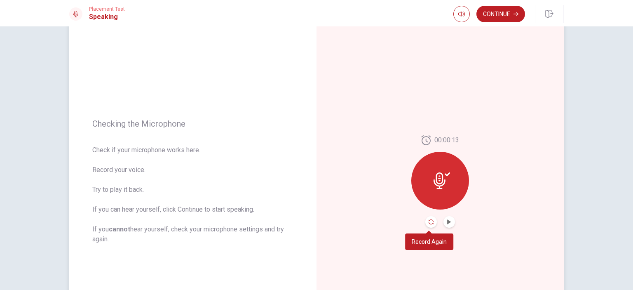
click at [429, 223] on icon "Record Again" at bounding box center [431, 221] width 5 height 5
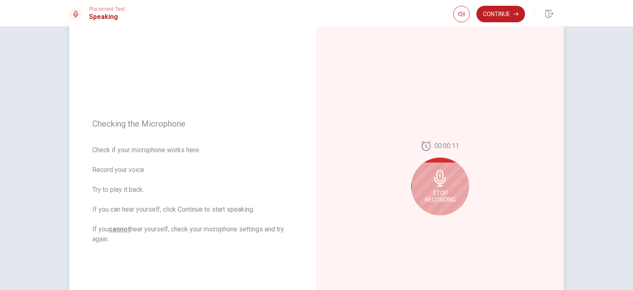
click at [437, 200] on span "Stop Recording" at bounding box center [440, 196] width 31 height 13
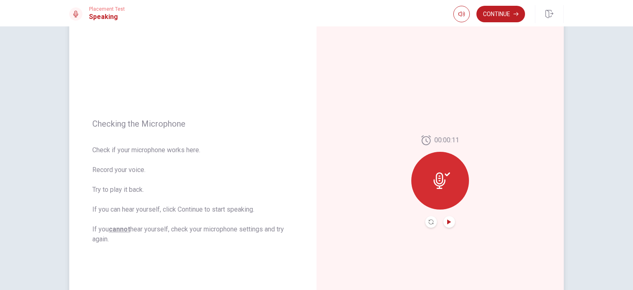
click at [449, 223] on icon "Play Audio" at bounding box center [449, 221] width 5 height 5
click at [507, 16] on button "Continue" at bounding box center [500, 14] width 49 height 16
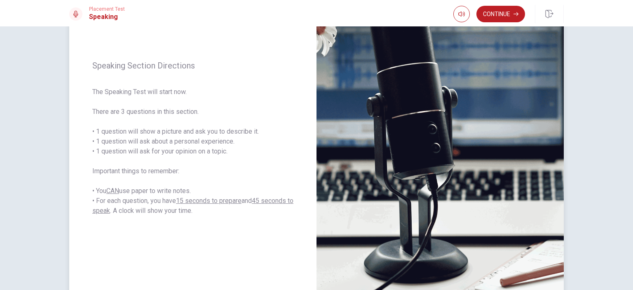
scroll to position [73, 0]
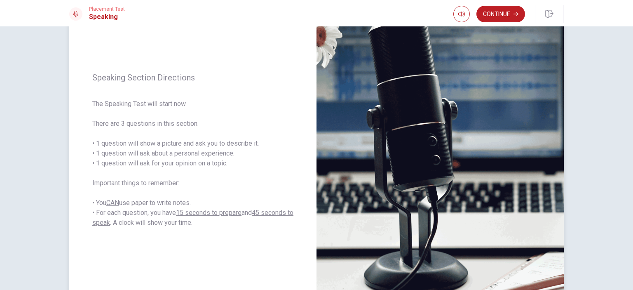
click at [150, 141] on span "The Speaking Test will start now. There are 3 questions in this section. • 1 qu…" at bounding box center [192, 163] width 201 height 129
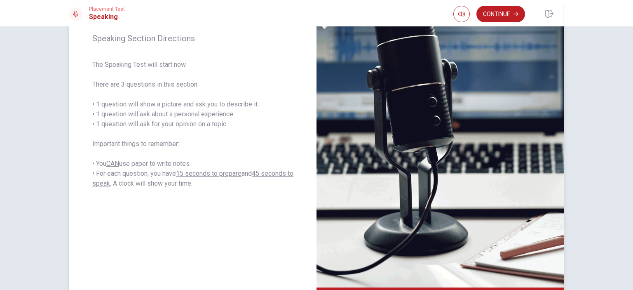
scroll to position [114, 0]
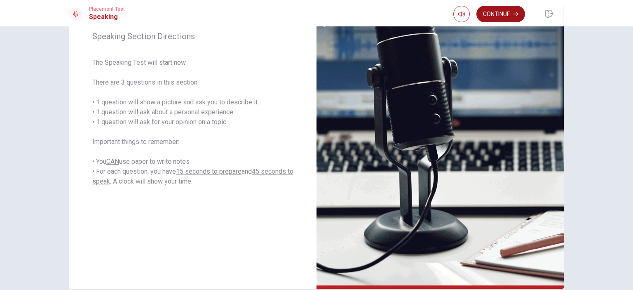
click at [495, 12] on button "Continue" at bounding box center [500, 14] width 49 height 16
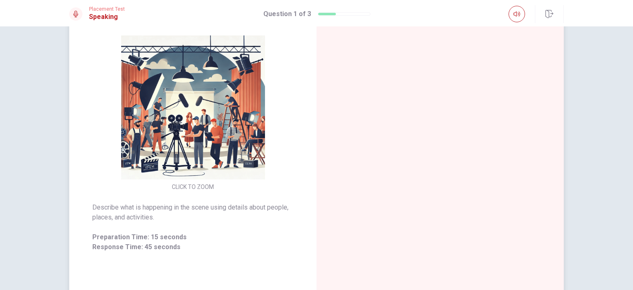
scroll to position [82, 0]
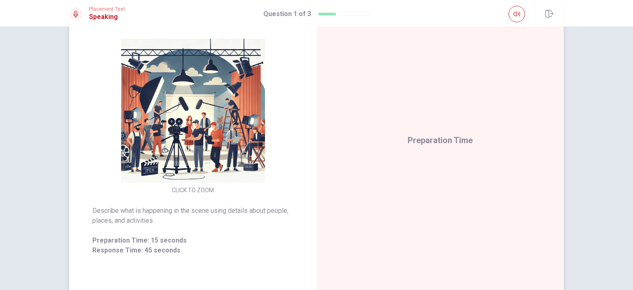
drag, startPoint x: 99, startPoint y: 211, endPoint x: 120, endPoint y: 209, distance: 21.1
click at [120, 209] on span "Describe what is happening in the scene using details about people, places, and…" at bounding box center [192, 216] width 201 height 20
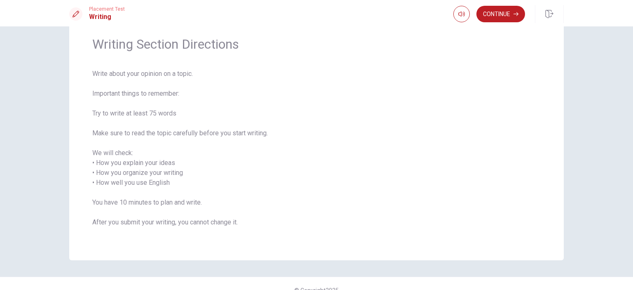
scroll to position [0, 0]
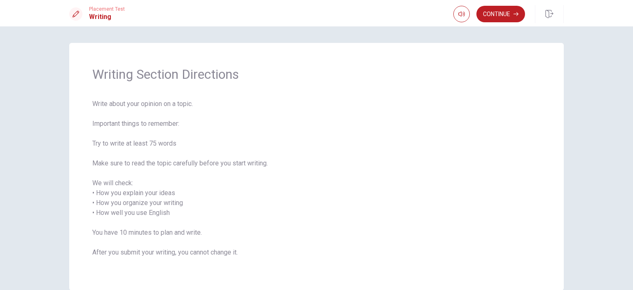
drag, startPoint x: 92, startPoint y: 104, endPoint x: 176, endPoint y: 102, distance: 84.1
click at [176, 102] on span "Write about your opinion on a topic. Important things to remember: Try to write…" at bounding box center [316, 183] width 448 height 168
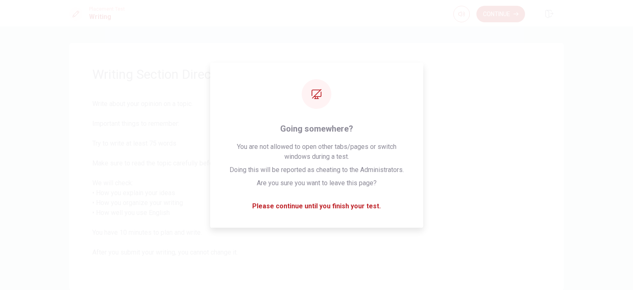
click at [321, 199] on span "Write about your opinion on a topic. Important things to remember: Try to write…" at bounding box center [316, 183] width 448 height 168
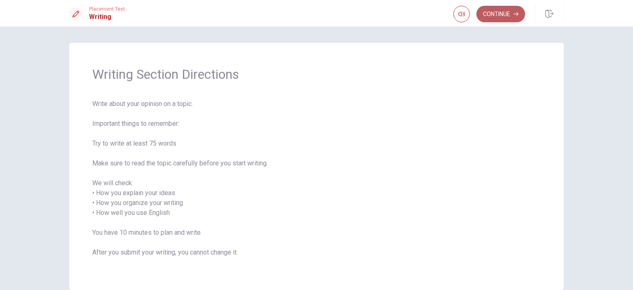
click at [492, 16] on button "Continue" at bounding box center [500, 14] width 49 height 16
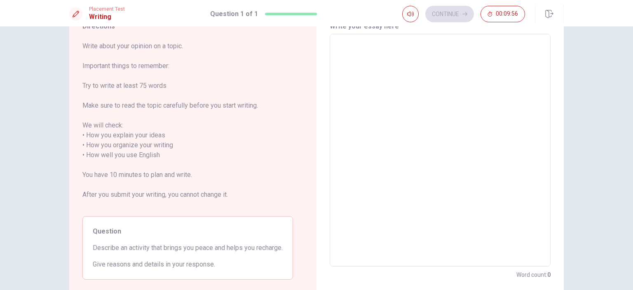
scroll to position [41, 0]
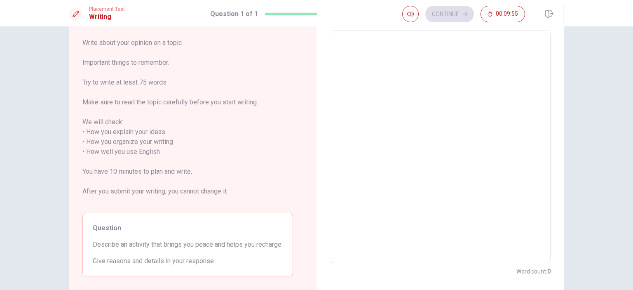
click at [89, 131] on span "Write about your opinion on a topic. Important things to remember: Try to write…" at bounding box center [187, 122] width 211 height 168
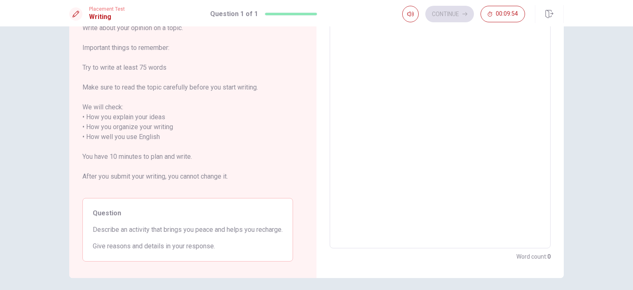
scroll to position [82, 0]
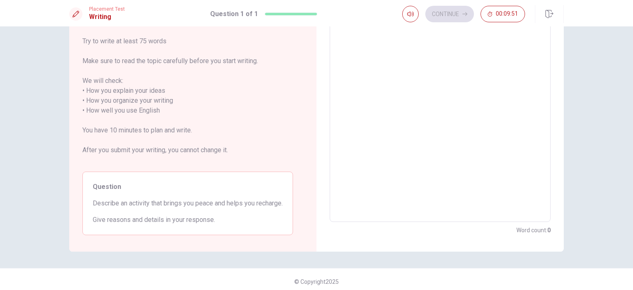
click at [224, 204] on span "Describe an activity that brings you peace and helps you recharge." at bounding box center [188, 203] width 190 height 10
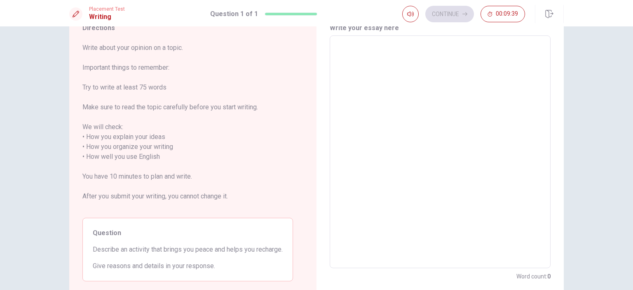
scroll to position [35, 0]
click at [420, 84] on textarea at bounding box center [439, 153] width 209 height 219
type textarea "I"
type textarea "x"
type textarea "I"
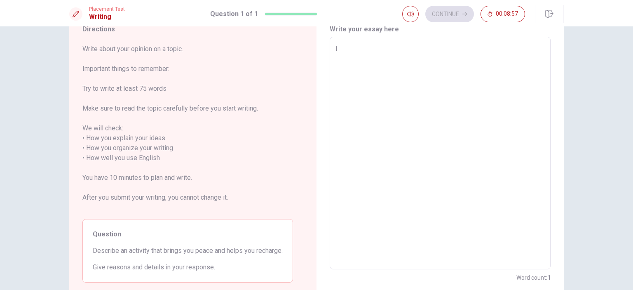
type textarea "x"
type textarea "I"
type textarea "x"
type textarea "H"
type textarea "x"
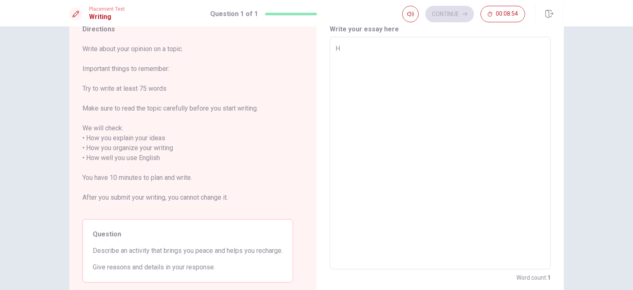
type textarea "Hi"
type textarea "x"
type textarea "Hik"
type textarea "x"
type textarea "Hiki"
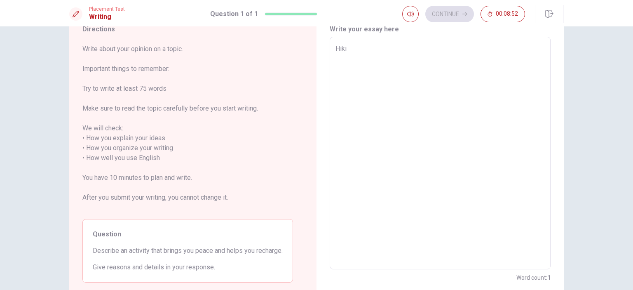
type textarea "x"
type textarea "Hik"
type textarea "x"
type textarea "Hiki"
type textarea "x"
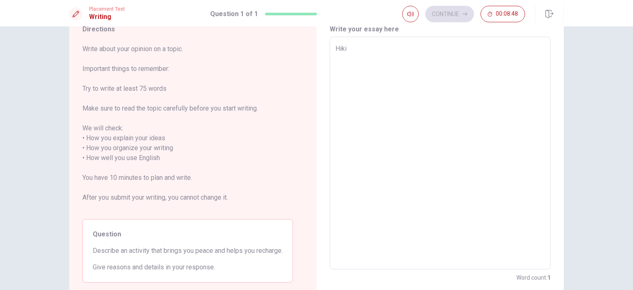
type textarea "Hikin"
type textarea "x"
type textarea "Hiking"
type textarea "x"
type textarea "Hiking"
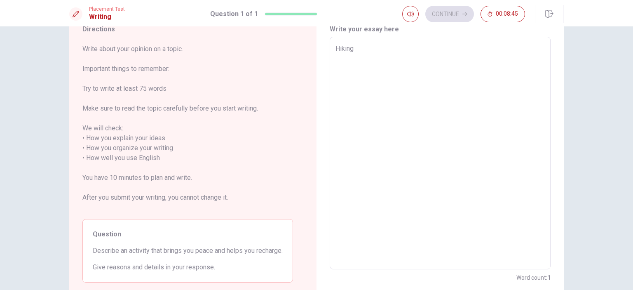
type textarea "x"
type textarea "Hiking i"
type textarea "x"
type textarea "Hiking is"
type textarea "x"
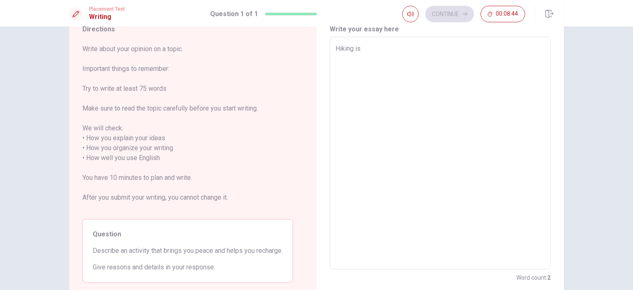
type textarea "Hiking is"
type textarea "x"
type textarea "Hiking is a"
type textarea "x"
type textarea "Hiking is an"
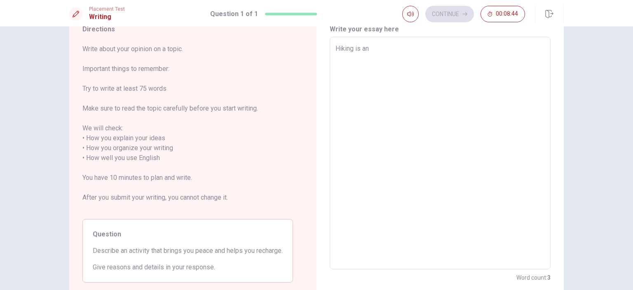
type textarea "x"
type textarea "Hiking is an"
type textarea "x"
type textarea "Hiking is an a"
type textarea "x"
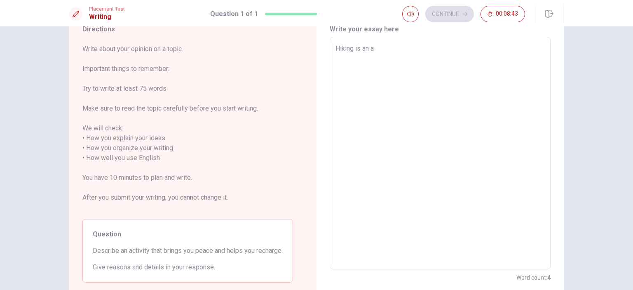
type textarea "Hiking is an ac"
type textarea "x"
type textarea "Hiking is an act"
type textarea "x"
type textarea "Hiking is an acti"
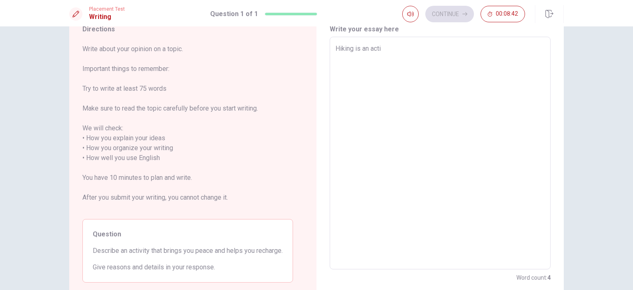
type textarea "x"
type textarea "Hiking is an activ"
type textarea "x"
type textarea "Hiking is an activi"
type textarea "x"
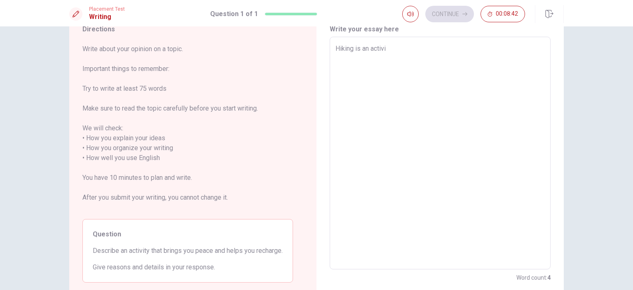
type textarea "Hiking is an activit"
type textarea "x"
type textarea "Hiking is an activity"
type textarea "x"
type textarea "Hiking is an activity"
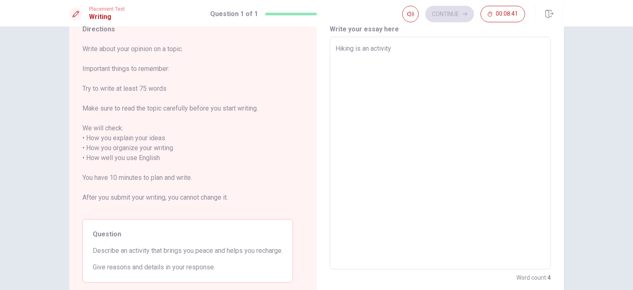
type textarea "x"
type textarea "Hiking is an activity t"
type textarea "x"
type textarea "Hiking is an activity th"
type textarea "x"
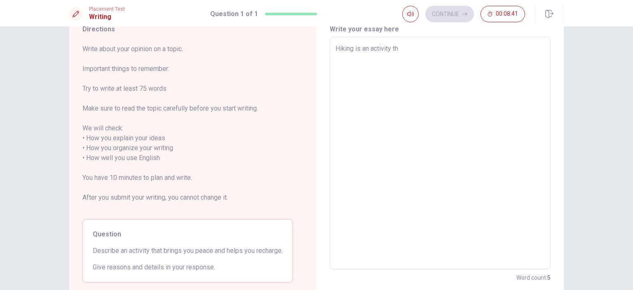
type textarea "Hiking is an activity tha"
type textarea "x"
type textarea "Hiking is an activity that"
type textarea "x"
type textarea "Hiking is an activity that"
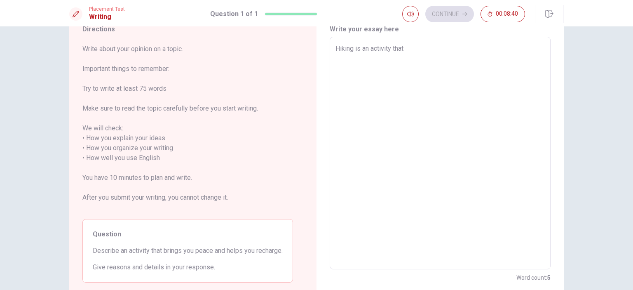
type textarea "x"
type textarea "Hiking is an activity that b"
type textarea "x"
type textarea "Hiking is an activity that br"
type textarea "x"
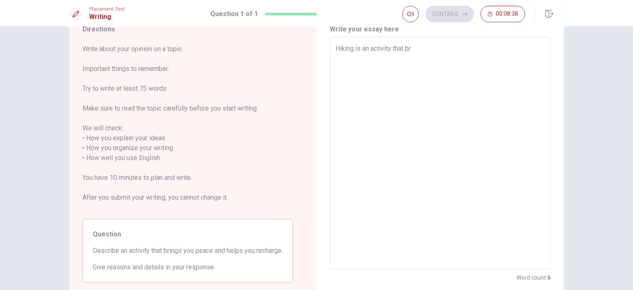
type textarea "Hiking is an activity that bri"
type textarea "x"
type textarea "Hiking is an activity that brin"
type textarea "x"
type textarea "Hiking is an activity that bring"
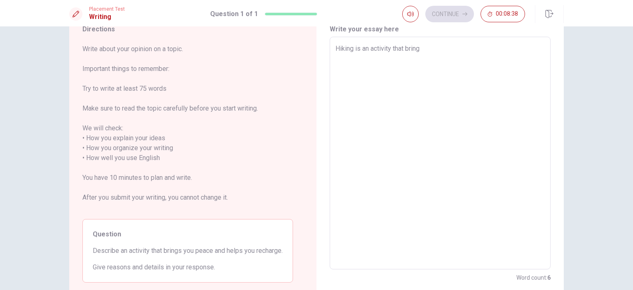
type textarea "x"
type textarea "Hiking is an activity that brings"
type textarea "x"
type textarea "Hiking is an activity that brings"
type textarea "x"
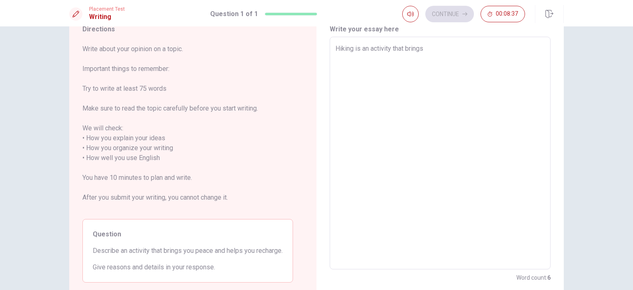
type textarea "Hiking is an activity that brings m"
type textarea "x"
type textarea "Hiking is an activity that brings me"
type textarea "x"
type textarea "Hiking is an activity that brings me"
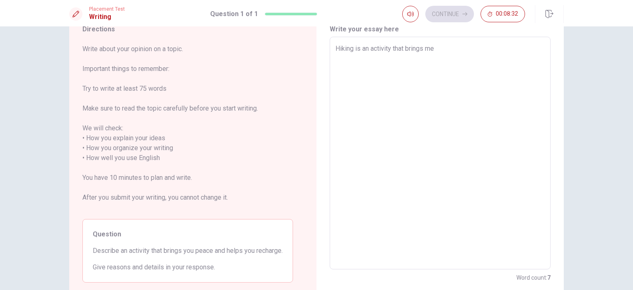
type textarea "x"
type textarea "Hiking is an activity that brings me p"
type textarea "x"
type textarea "Hiking is an activity that brings me pe"
type textarea "x"
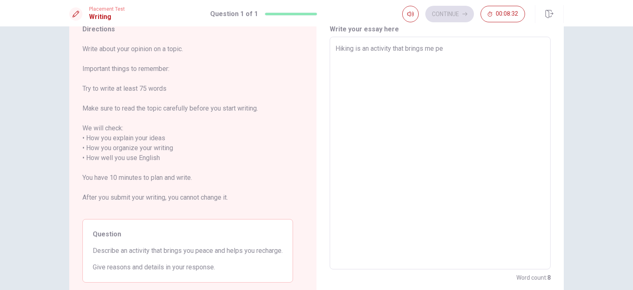
type textarea "Hiking is an activity that brings me pea"
type textarea "x"
type textarea "Hiking is an activity that brings me peac"
type textarea "x"
type textarea "Hiking is an activity that brings me peace"
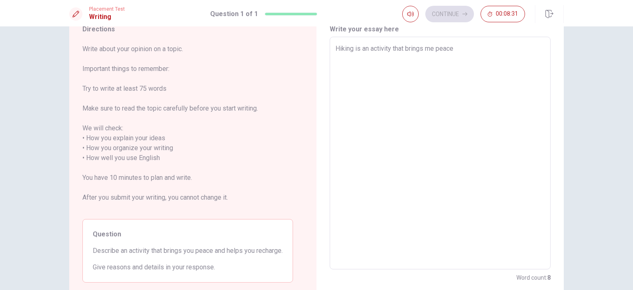
type textarea "x"
type textarea "Hiking is an activity that brings me peace"
type textarea "x"
type textarea "Hiking is an activity that brings me peace a"
type textarea "x"
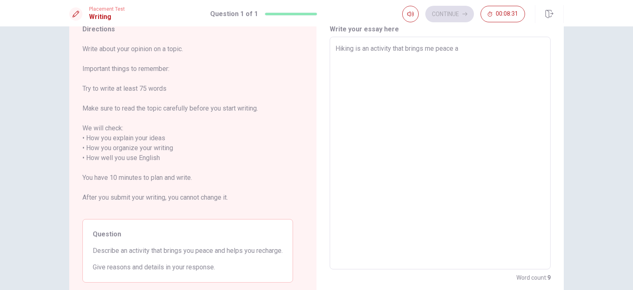
type textarea "Hiking is an activity that brings me peace an"
type textarea "x"
type textarea "Hiking is an activity that brings me peace and"
type textarea "x"
type textarea "Hiking is an activity that brings me peace and"
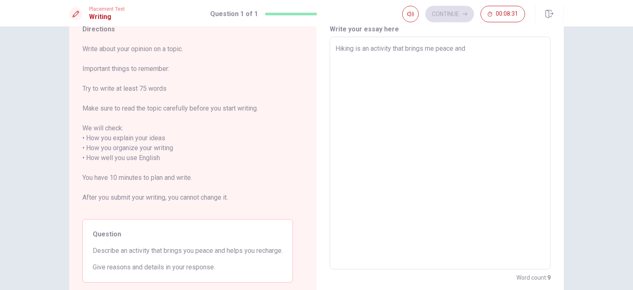
type textarea "x"
type textarea "Hiking is an activity that brings me peace and h"
type textarea "x"
type textarea "Hiking is an activity that brings me peace and he"
type textarea "x"
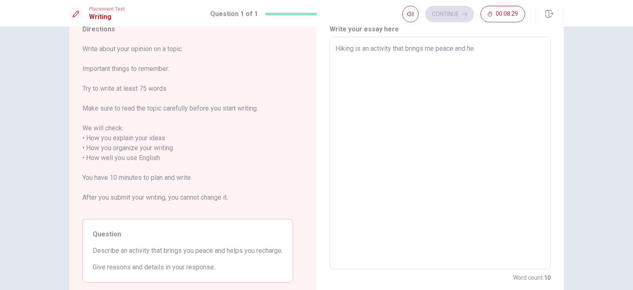
type textarea "Hiking is an activity that brings me peace and hel"
type textarea "x"
type textarea "Hiking is an activity that brings me peace and help"
type textarea "x"
type textarea "Hiking is an activity that brings me peace and helps"
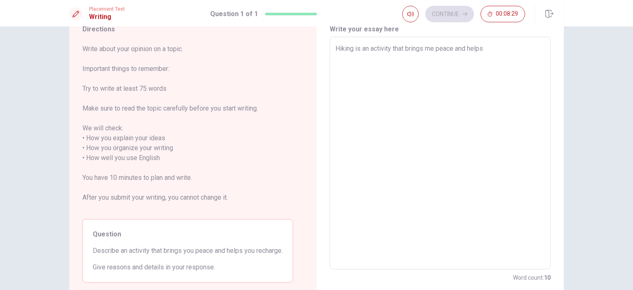
type textarea "x"
type textarea "Hiking is an activity that brings me peace and helps"
type textarea "x"
type textarea "Hiking is an activity that brings me peace and helps m"
type textarea "x"
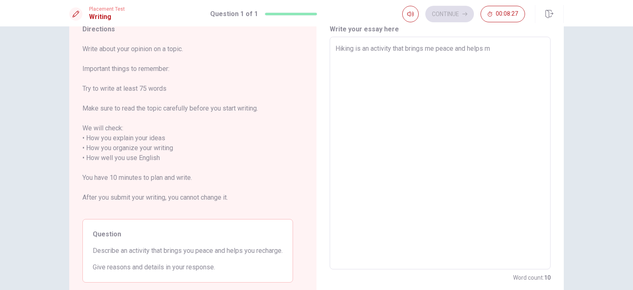
type textarea "Hiking is an activity that brings me peace and helps me"
type textarea "x"
type textarea "Hiking is an activity that brings me peace and helps me"
type textarea "x"
type textarea "Hiking is an activity that brings me peace and helps me r"
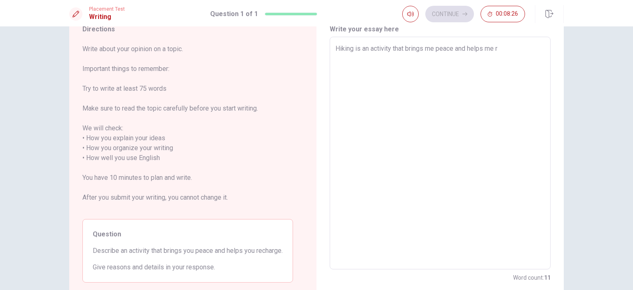
type textarea "x"
type textarea "Hiking is an activity that brings me peace and helps me re"
type textarea "x"
type textarea "Hiking is an activity that brings me peace and helps me rec"
type textarea "x"
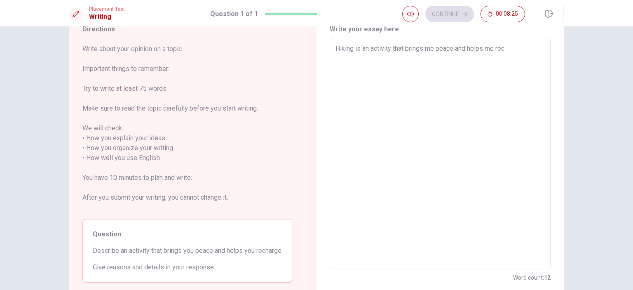
type textarea "Hiking is an activity that brings me peace and helps me [PERSON_NAME]"
type textarea "x"
type textarea "Hiking is an activity that brings me peace and helps me recha"
type textarea "x"
type textarea "Hiking is an activity that brings me peace and helps me rechar"
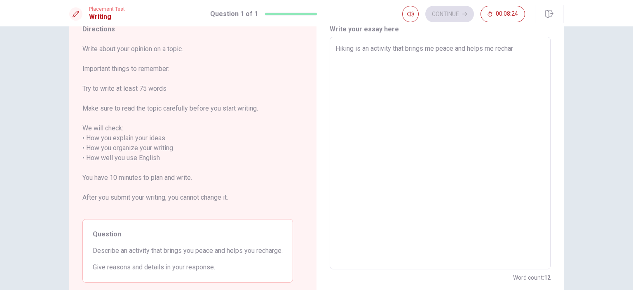
type textarea "x"
type textarea "Hiking is an activity that brings me peace and helps me recharg"
type textarea "x"
type textarea "Hiking is an activity that brings me peace and helps me recharge"
type textarea "x"
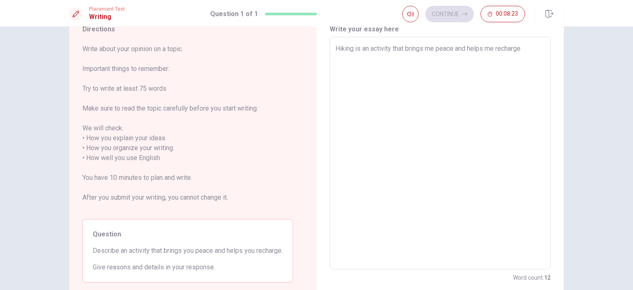
type textarea "Hiking is an activity that brings me peace and helps me recharge."
type textarea "x"
type textarea "Hiking is an activity that brings me peace and helps me recharge."
type textarea "x"
type textarea "Hiking is an activity that brings me peace and helps me recharge."
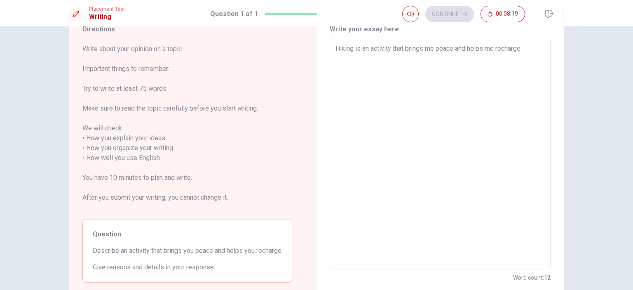
type textarea "x"
type textarea "Hiking is an activity that brings me peace and helps me recharge."
type textarea "x"
type textarea "Hiking is an activity that brings me peace and helps me recharge. L"
type textarea "x"
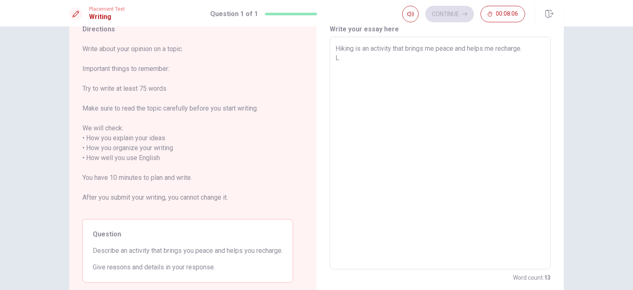
type textarea "Hiking is an activity that brings me peace and helps me recharge. La"
type textarea "x"
type textarea "Hiking is an activity that brings me peace and helps me recharge. Las"
type textarea "x"
type textarea "Hiking is an activity that brings me peace and helps me recharge. Last"
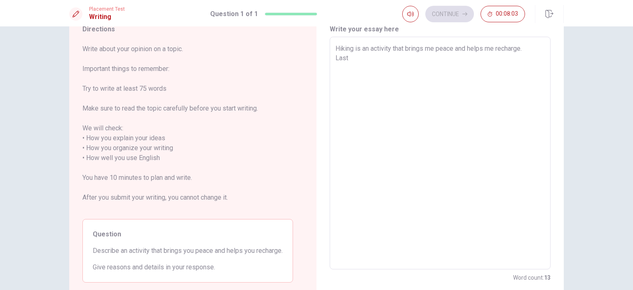
type textarea "x"
type textarea "Hiking is an activity that brings me peace and helps me recharge. Last"
type textarea "x"
type textarea "Hiking is an activity that brings me peace and helps me recharge. Last s"
type textarea "x"
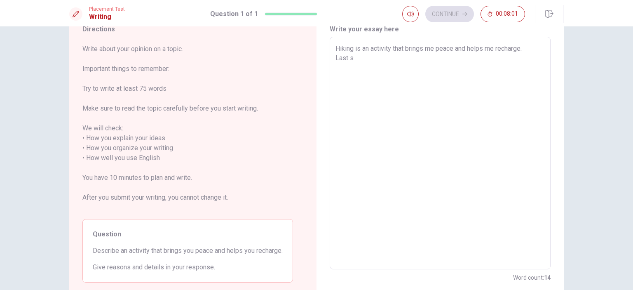
type textarea "Hiking is an activity that brings me peace and helps me recharge. Last sa"
type textarea "x"
type textarea "Hiking is an activity that brings me peace and helps me recharge. [DATE]"
type textarea "x"
type textarea "Hiking is an activity that brings me peace and helps me recharge. Last satu"
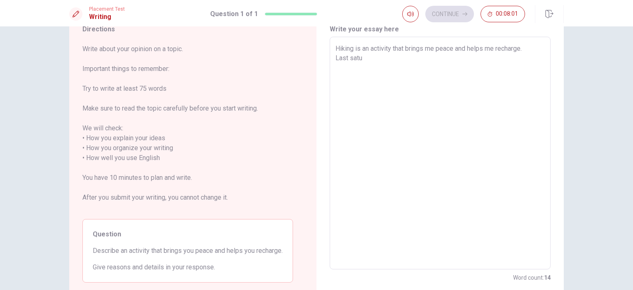
type textarea "x"
type textarea "Hiking is an activity that brings me peace and helps me recharge. Last satur"
type textarea "x"
type textarea "Hiking is an activity that brings me peace and helps me recharge. Last satura"
type textarea "x"
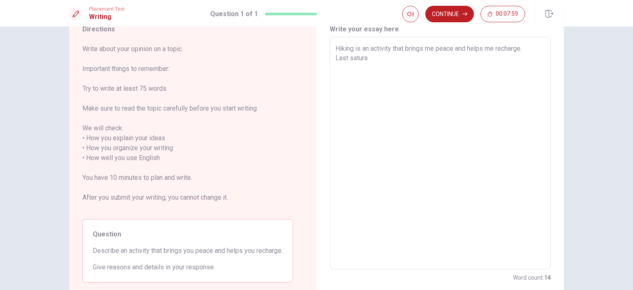
type textarea "Hiking is an activity that brings me peace and helps me recharge. Last satur"
type textarea "x"
type textarea "Hiking is an activity that brings me peace and helps me recharge. Last saturd"
type textarea "x"
type textarea "Hiking is an activity that brings me peace and helps me recharge. Last saturda"
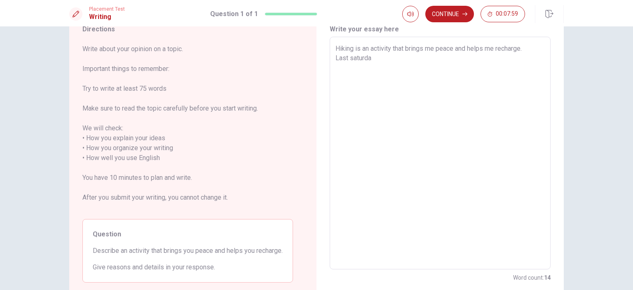
type textarea "x"
type textarea "Hiking is an activity that brings me peace and helps me recharge. [DATE]"
type textarea "x"
type textarea "Hiking is an activity that brings me peace and helps me recharge. Last saturda"
type textarea "x"
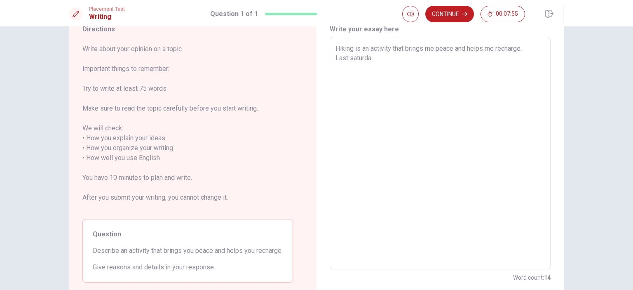
type textarea "Hiking is an activity that brings me peace and helps me recharge. Last saturd"
type textarea "x"
type textarea "Hiking is an activity that brings me peace and helps me recharge. Last satur"
type textarea "x"
type textarea "Hiking is an activity that brings me peace and helps me recharge. Last satu"
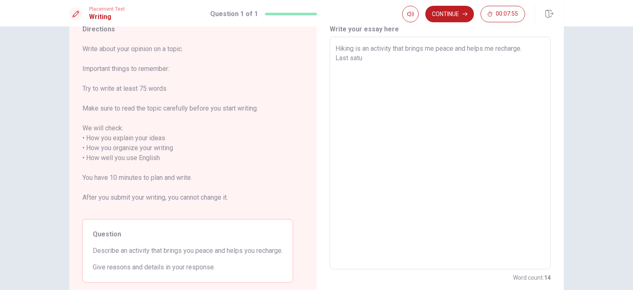
type textarea "x"
type textarea "Hiking is an activity that brings me peace and helps me recharge. [DATE]"
type textarea "x"
type textarea "Hiking is an activity that brings me peace and helps me recharge. Last sa"
type textarea "x"
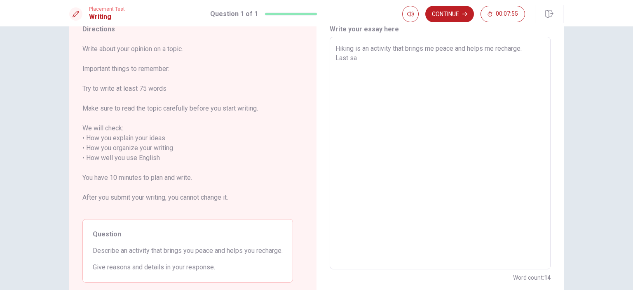
type textarea "Hiking is an activity that brings me peace and helps me recharge. Last s"
type textarea "x"
type textarea "Hiking is an activity that brings me peace and helps me recharge. Last"
type textarea "x"
type textarea "Hiking is an activity that brings me peace and helps me recharge. Last s"
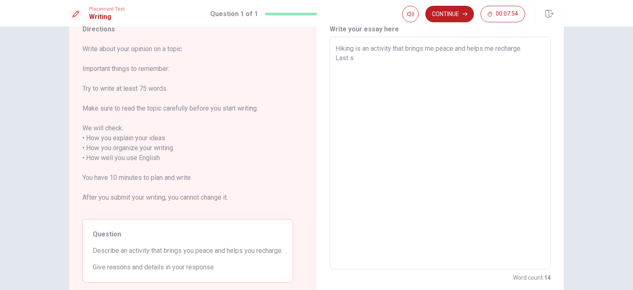
type textarea "x"
type textarea "Hiking is an activity that brings me peace and helps me recharge. Last"
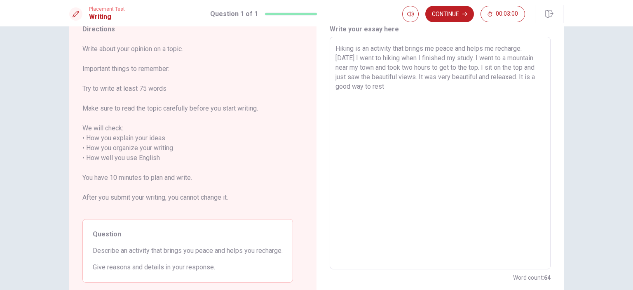
click at [491, 92] on textarea "Hiking is an activity that brings me peace and helps me recharge. [DATE] I went…" at bounding box center [439, 153] width 209 height 219
click at [503, 86] on textarea "Hiking is an activity that brings me peace and helps me recharge. [DATE] I went…" at bounding box center [439, 153] width 209 height 219
click at [514, 87] on textarea "Hiking is an activity that brings me peace and helps me recharge. [DATE] I went…" at bounding box center [439, 153] width 209 height 219
click at [347, 87] on textarea "Hiking is an activity that brings me peace and helps me recharge. [DATE] I went…" at bounding box center [439, 153] width 209 height 219
click at [407, 127] on textarea "Hiking is an activity that brings me peace and helps me recharge. [DATE] I went…" at bounding box center [439, 153] width 209 height 219
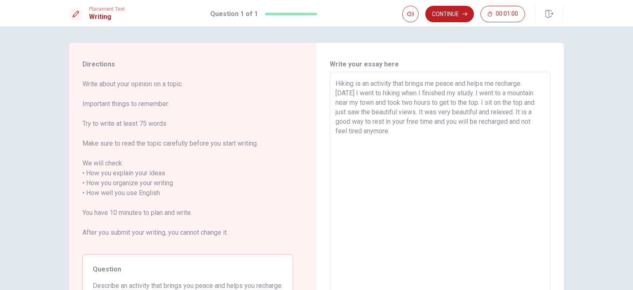
scroll to position [41, 0]
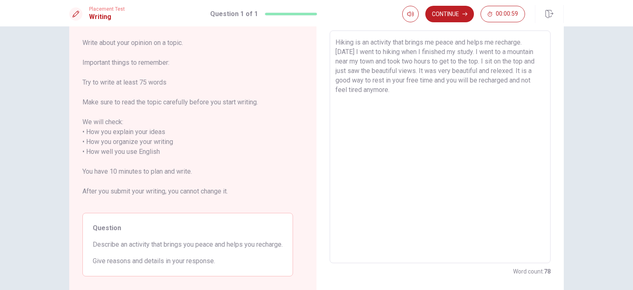
click at [461, 102] on textarea "Hiking is an activity that brings me peace and helps me recharge. [DATE] I went…" at bounding box center [439, 147] width 209 height 219
click at [460, 11] on button "Continue" at bounding box center [449, 14] width 49 height 16
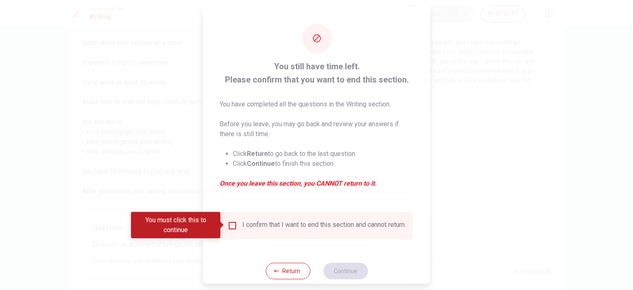
click at [229, 224] on input "You must click this to continue" at bounding box center [233, 225] width 10 height 10
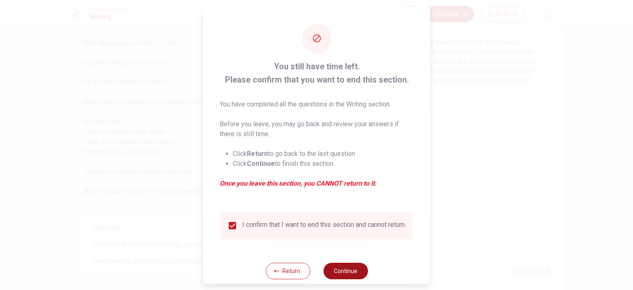
click at [353, 277] on button "Continue" at bounding box center [345, 270] width 45 height 16
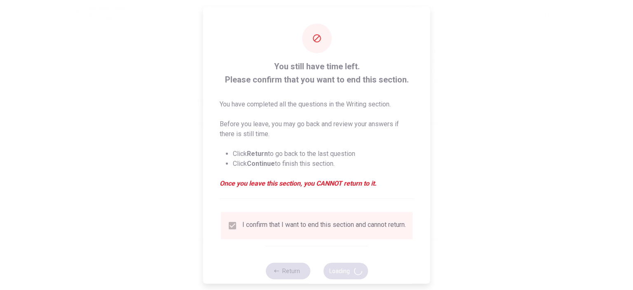
scroll to position [0, 0]
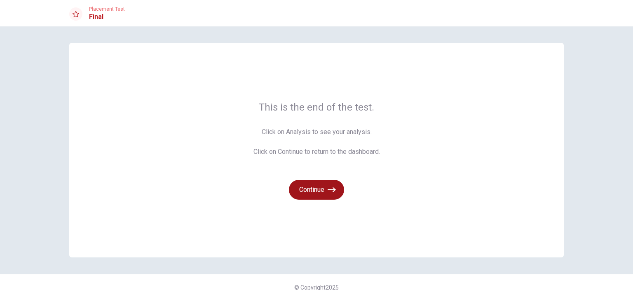
click at [319, 183] on button "Continue" at bounding box center [316, 190] width 55 height 20
